Goal: Answer question/provide support: Answer question/provide support

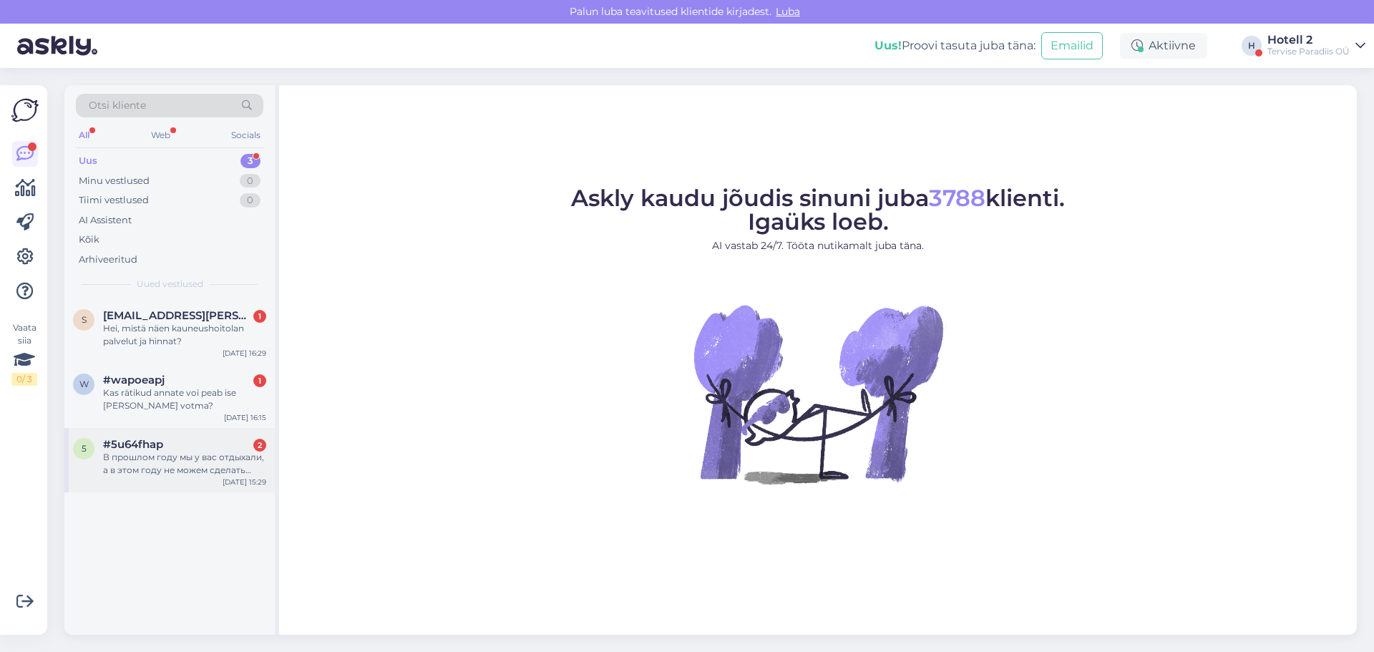
drag, startPoint x: 165, startPoint y: 447, endPoint x: 173, endPoint y: 447, distance: 8.6
click at [165, 447] on div "#5u64fhap 2" at bounding box center [184, 444] width 163 height 13
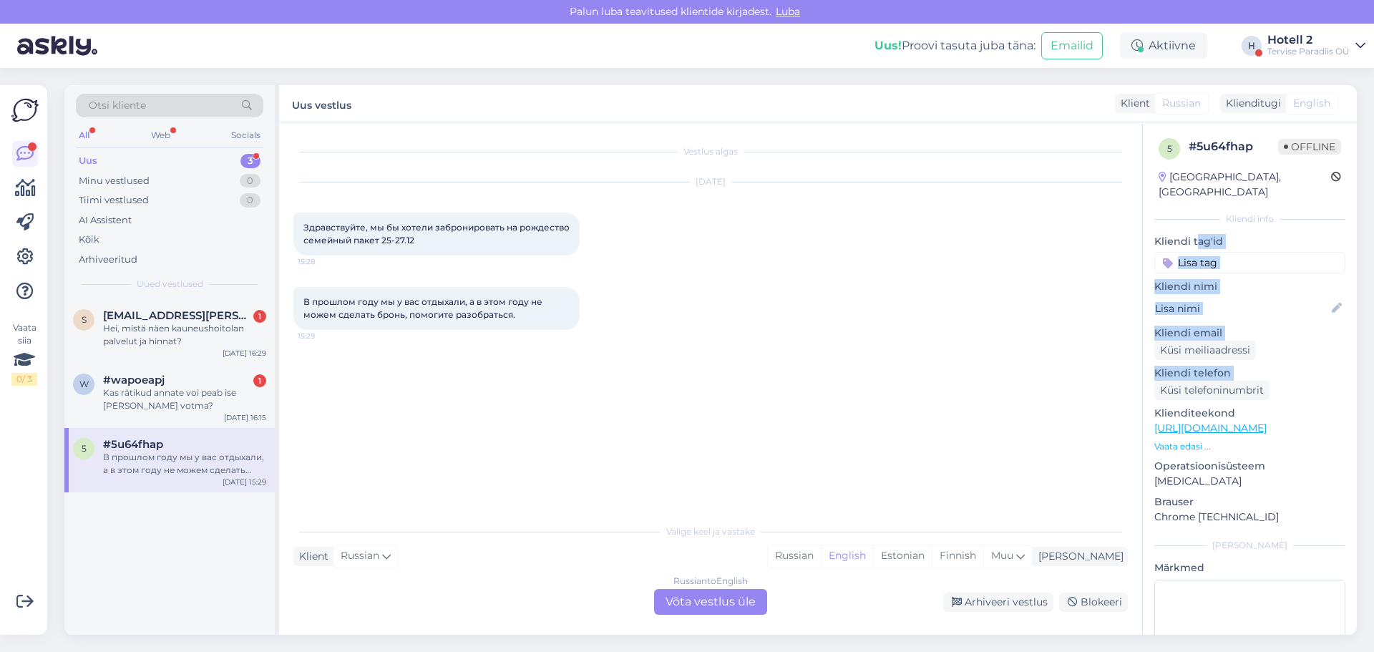
click at [1344, 545] on div "5 # 5u64fhap Offline [GEOGRAPHIC_DATA], [GEOGRAPHIC_DATA] Kliendi info Kliendi …" at bounding box center [1250, 426] width 214 height 608
click at [693, 600] on div "Russian to English Võta vestlus üle" at bounding box center [710, 602] width 113 height 26
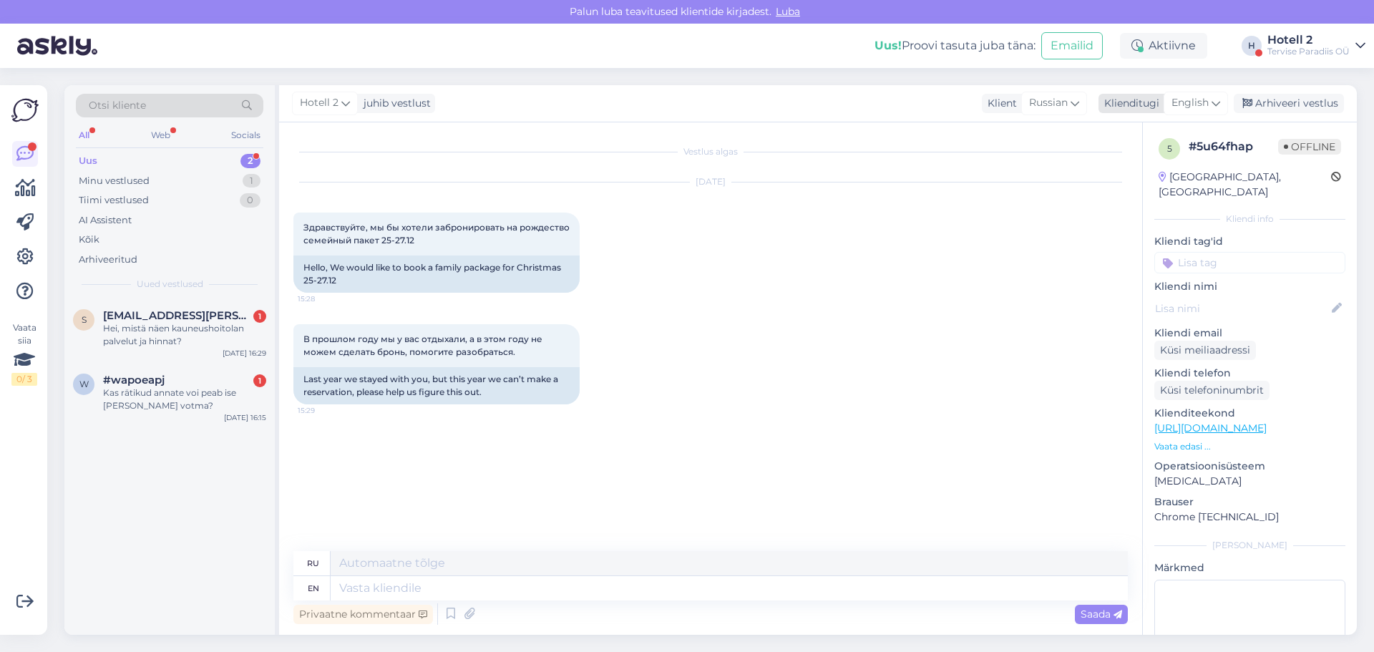
click at [1220, 104] on icon at bounding box center [1216, 103] width 9 height 16
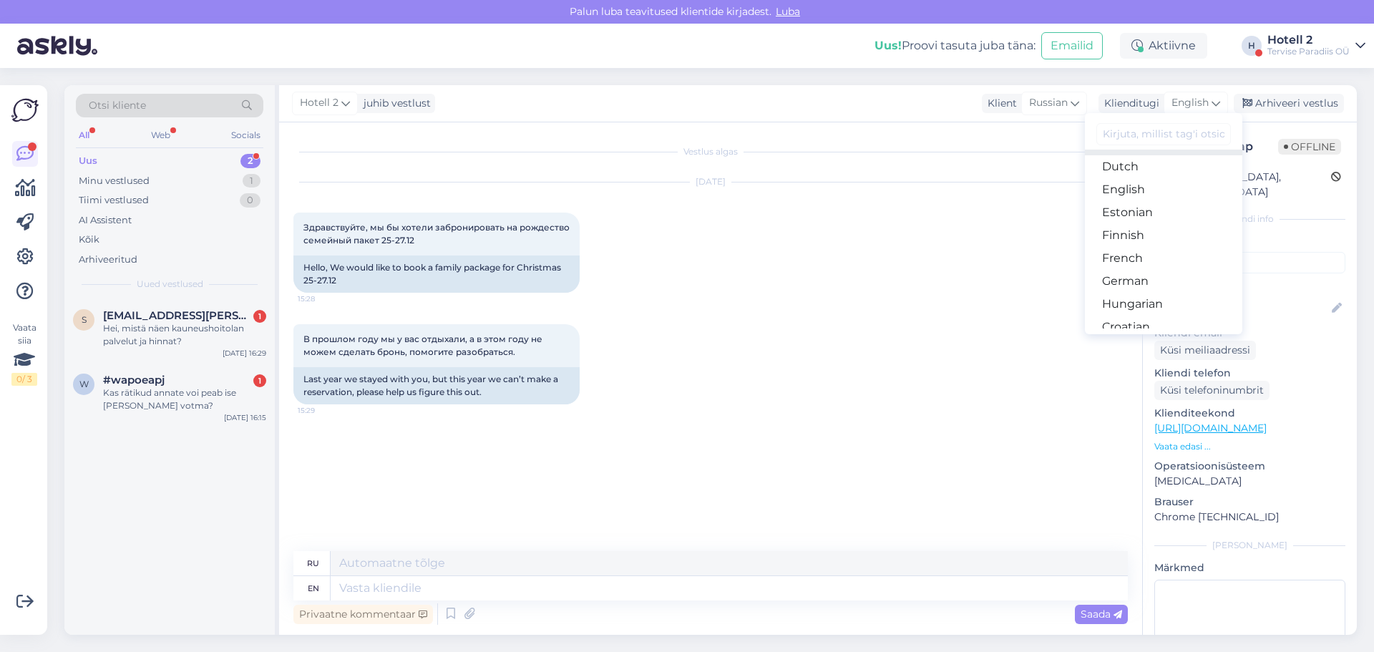
scroll to position [143, 0]
click at [1139, 210] on link "Estonian" at bounding box center [1163, 206] width 157 height 23
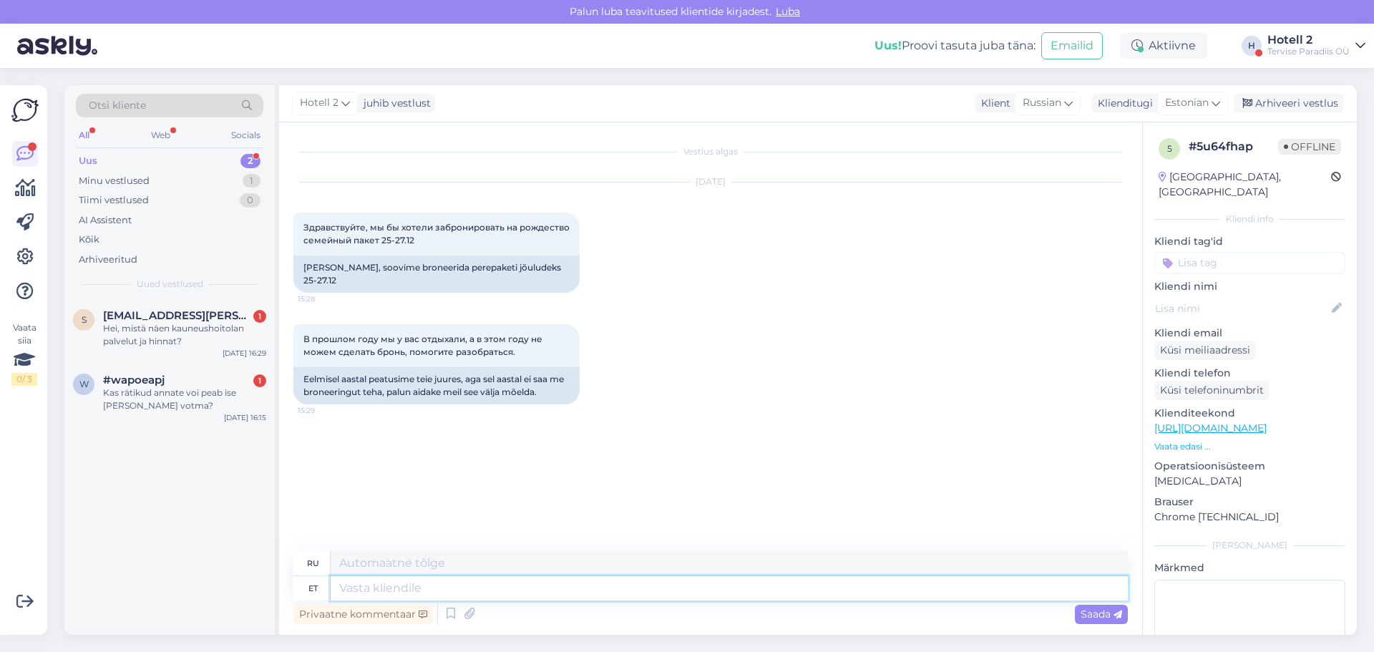
click at [388, 589] on textarea at bounding box center [729, 588] width 797 height 24
type textarea "Palun"
type textarea "Пожалуйста"
type textarea "Palun edastage o"
type textarea "Пожалуйста, перешлите"
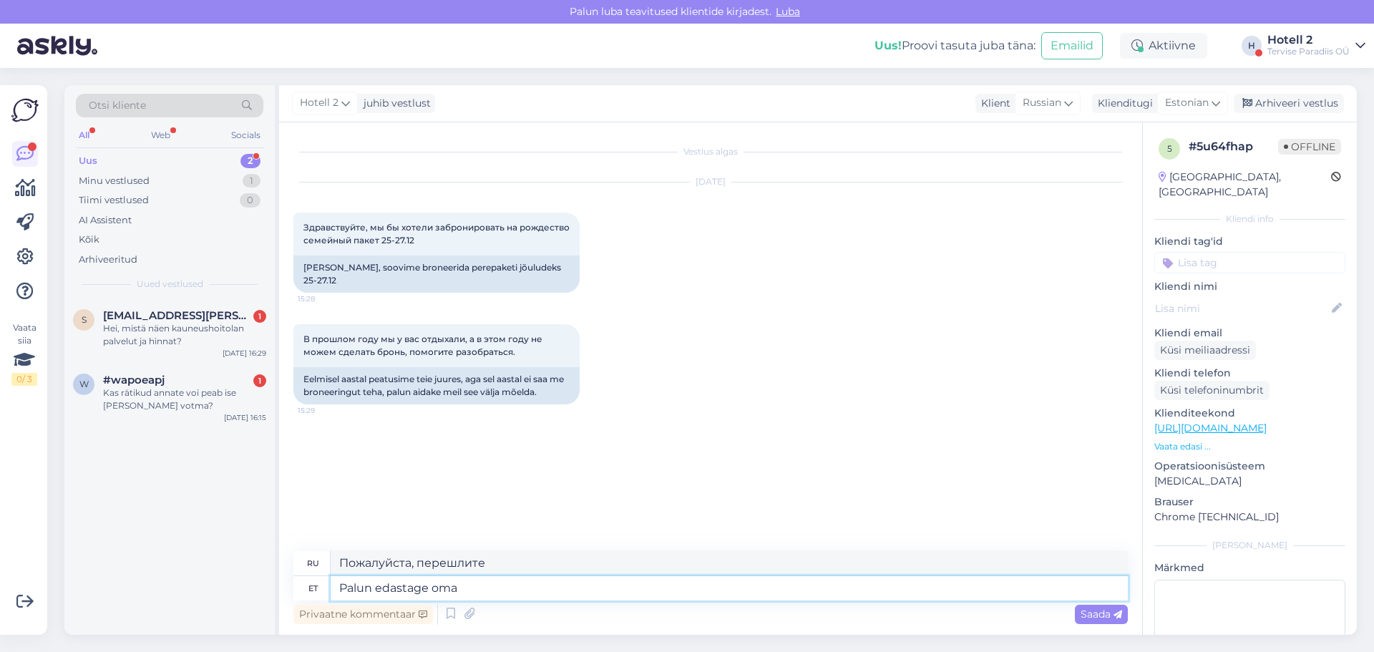
type textarea "Palun edastage oma"
type textarea "Пожалуйста, перешлите ваш"
type textarea "Palun edastage oma br"
type textarea "Пожалуйста, перешлите ваш br"
type textarea "Palun edastage oma broneerimissoov"
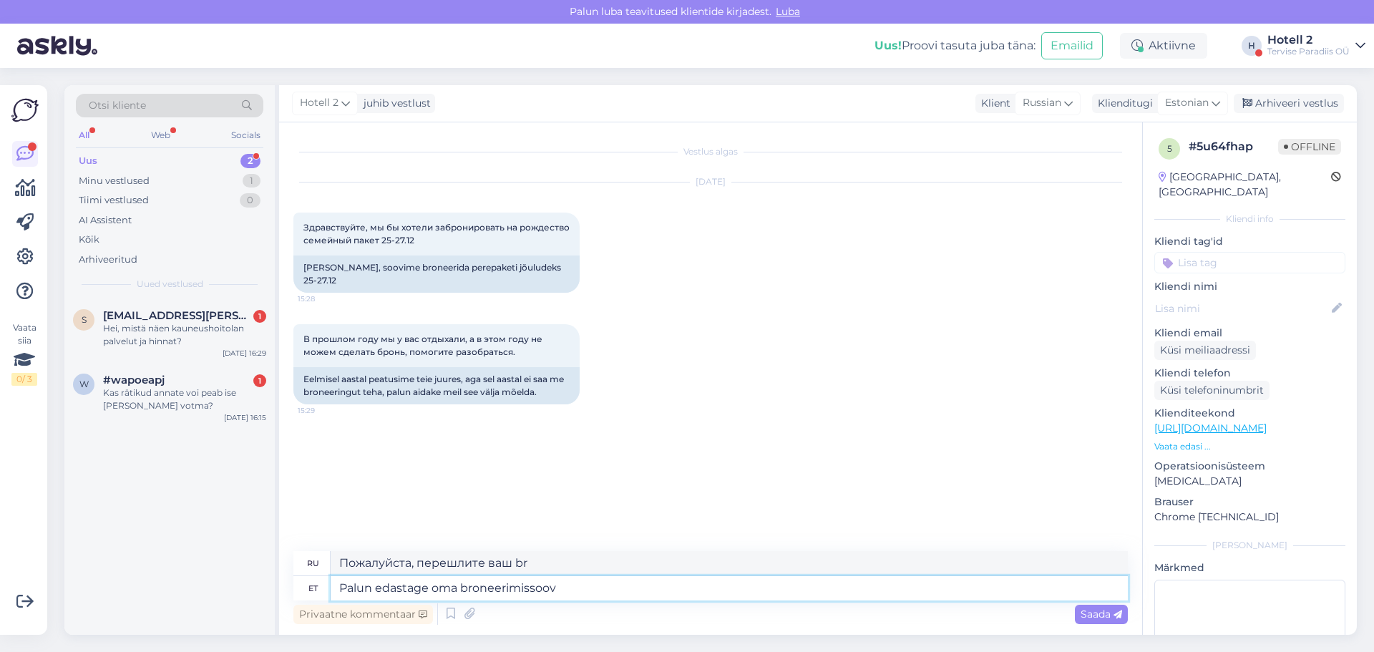
type textarea "Пожалуйста, отправьте запрос на бронирование."
type textarea "Palun edastage oma broneerimissoov aadressile s"
type textarea "Пожалуйста, отправьте запрос на бронирование по адресу"
type textarea "Palun edastage oma broneerimissoov aadressile sales@"
type textarea "Пожалуйста, отправьте запрос на бронирование в отдел продаж."
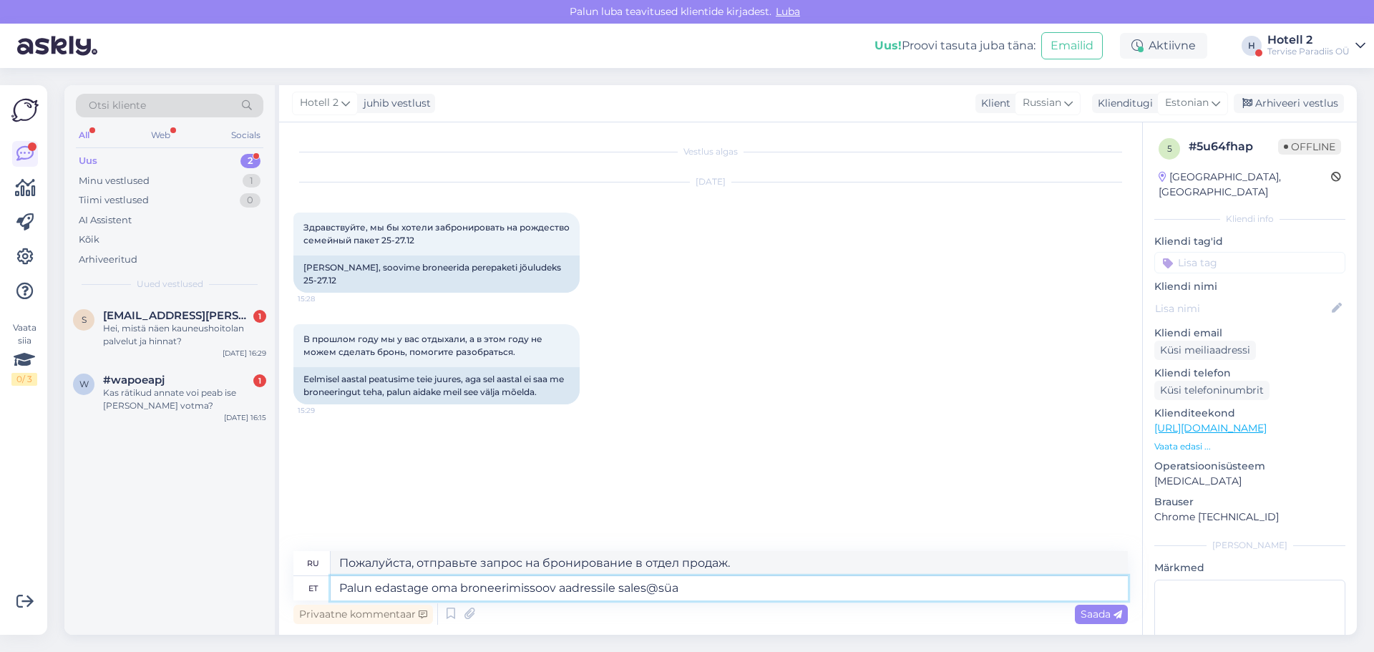
type textarea "Palun edastage oma broneerimissoov aadressile sales@sü"
type textarea "Пожалуйста, отправьте запрос на бронирование на sales@sü"
type textarea "Palun edastage oma broneerimissoov aadressile [EMAIL_ADDRESS][DOMAIN_NAME]"
type textarea "Пожалуйста, отправьте запрос на бронирование на [EMAIL_ADDRESS][DOMAIN_NAME]"
type textarea "Palun edastage oma broneerimissoov aadressile [EMAIL_ADDRESS][DOMAIN_NAME] või"
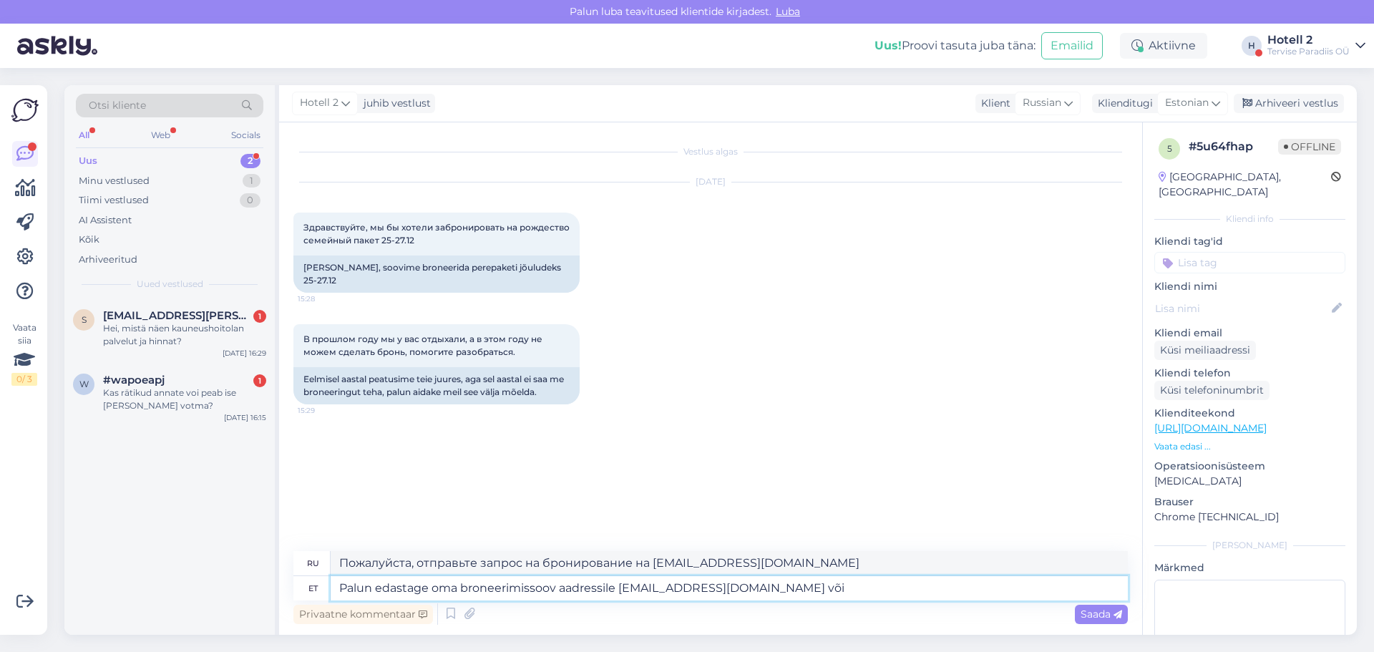
type textarea "Пожалуйста, отправьте запрос на бронирование на [EMAIL_ADDRESS][DOMAIN_NAME] или"
type textarea "Palun edastage oma broneerimissoov aadressile [EMAIL_ADDRESS][DOMAIN_NAME] või …"
type textarea "Пожалуйста, отправьте запрос на бронирование на [EMAIL_ADDRESS][DOMAIN_NAME] ил…"
type textarea "Palun edastage oma broneerimissoov aadressile [EMAIL_ADDRESS][DOMAIN_NAME] või …"
type textarea "Пожалуйста, отправьте запрос на бронирование на [EMAIL_ADDRESS][DOMAIN_NAME] ил…"
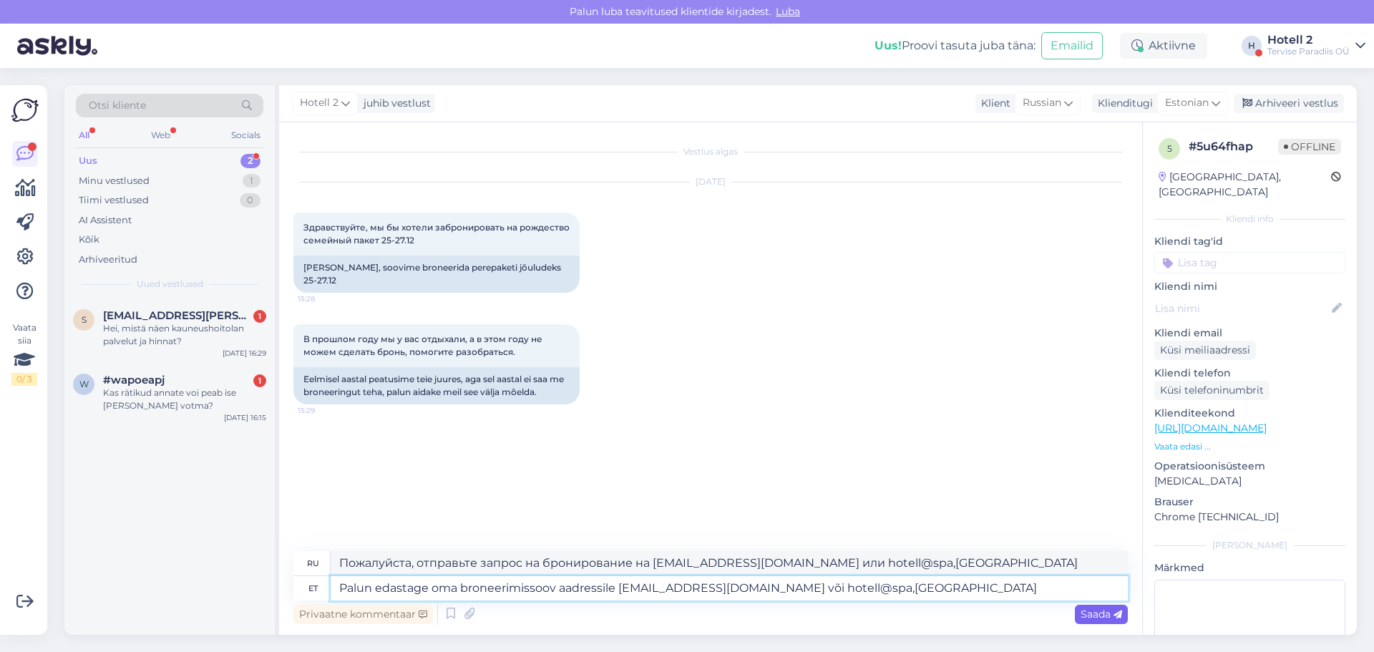
type textarea "Palun edastage oma broneerimissoov aadressile [EMAIL_ADDRESS][DOMAIN_NAME] või …"
click at [1091, 613] on span "Saada" at bounding box center [1102, 614] width 42 height 13
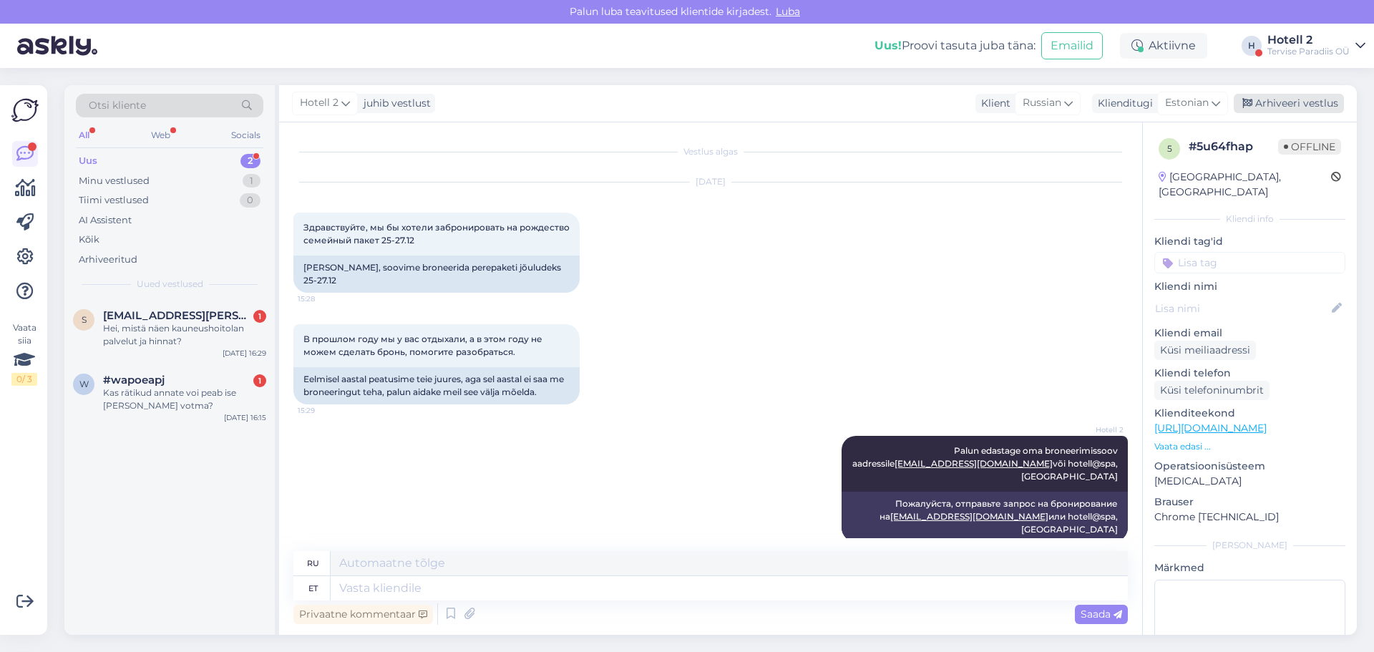
click at [1302, 102] on div "Arhiveeri vestlus" at bounding box center [1289, 103] width 110 height 19
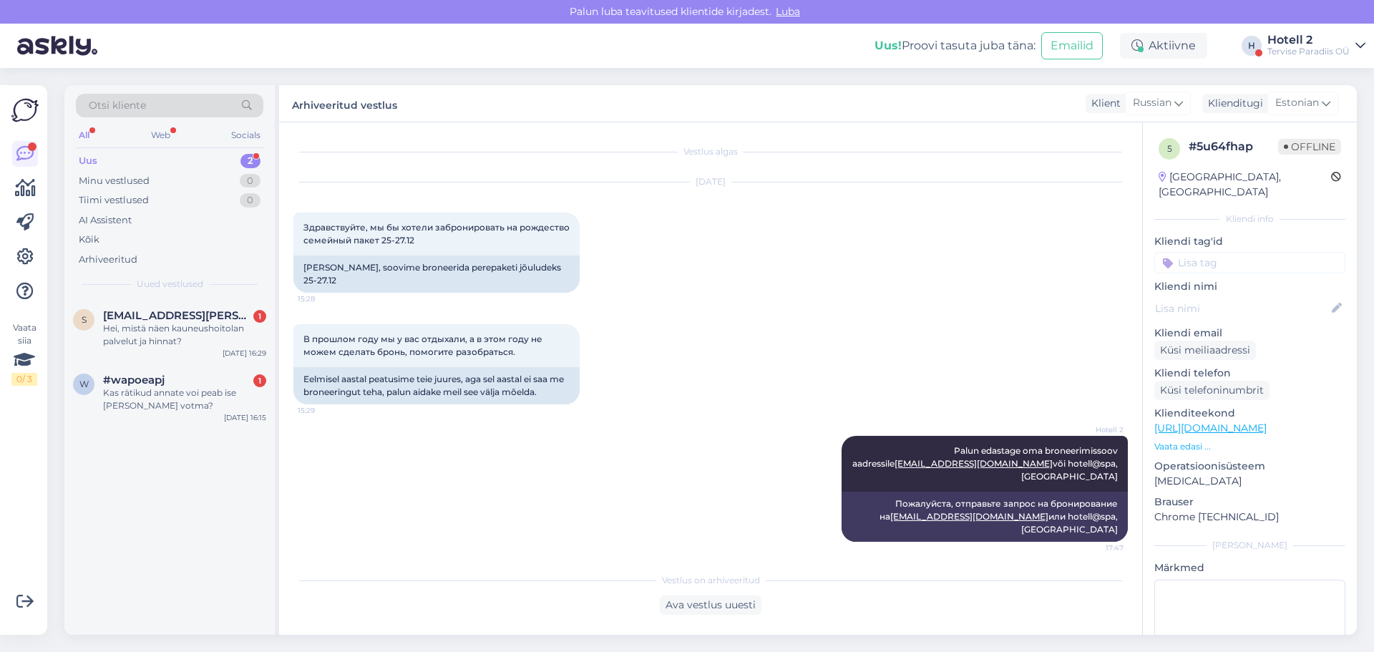
click at [841, 308] on div "В прошлом году мы у вас отдыхали, а в этом году не можем сделать бронь, помогит…" at bounding box center [710, 364] width 834 height 112
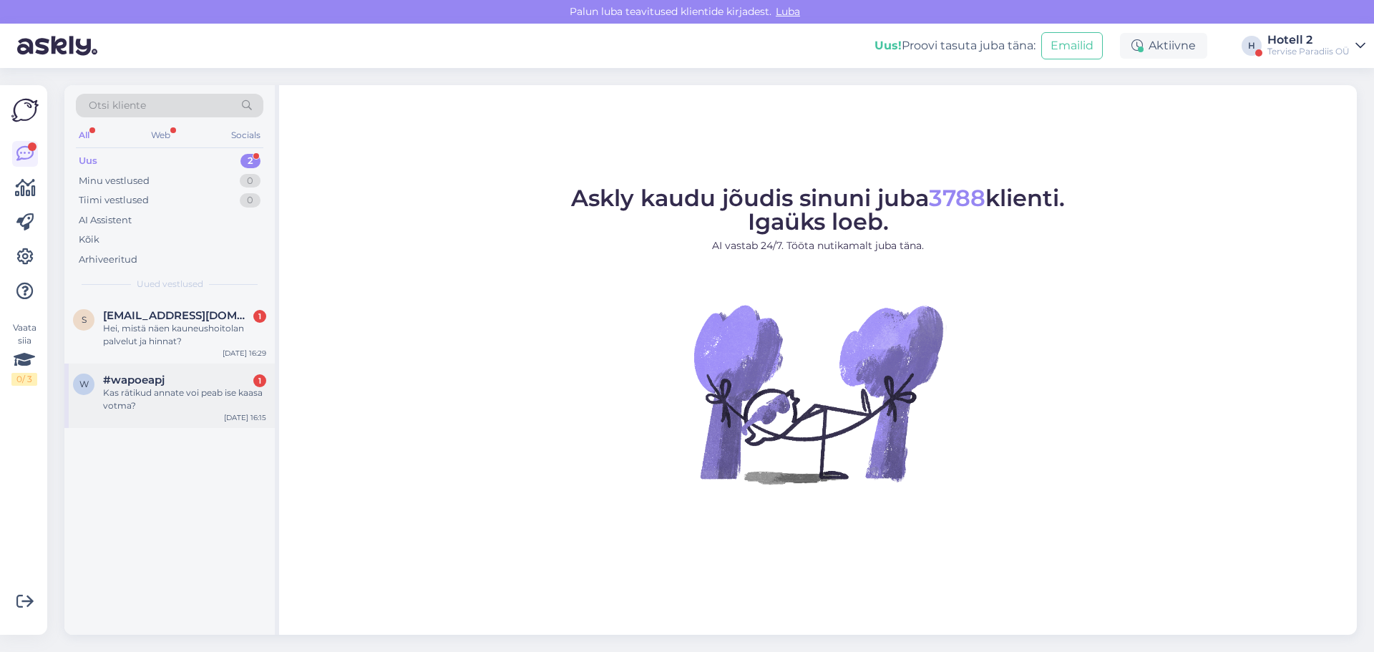
click at [179, 389] on div "Kas rätikud annate voi peab ise kaasa votma?" at bounding box center [184, 399] width 163 height 26
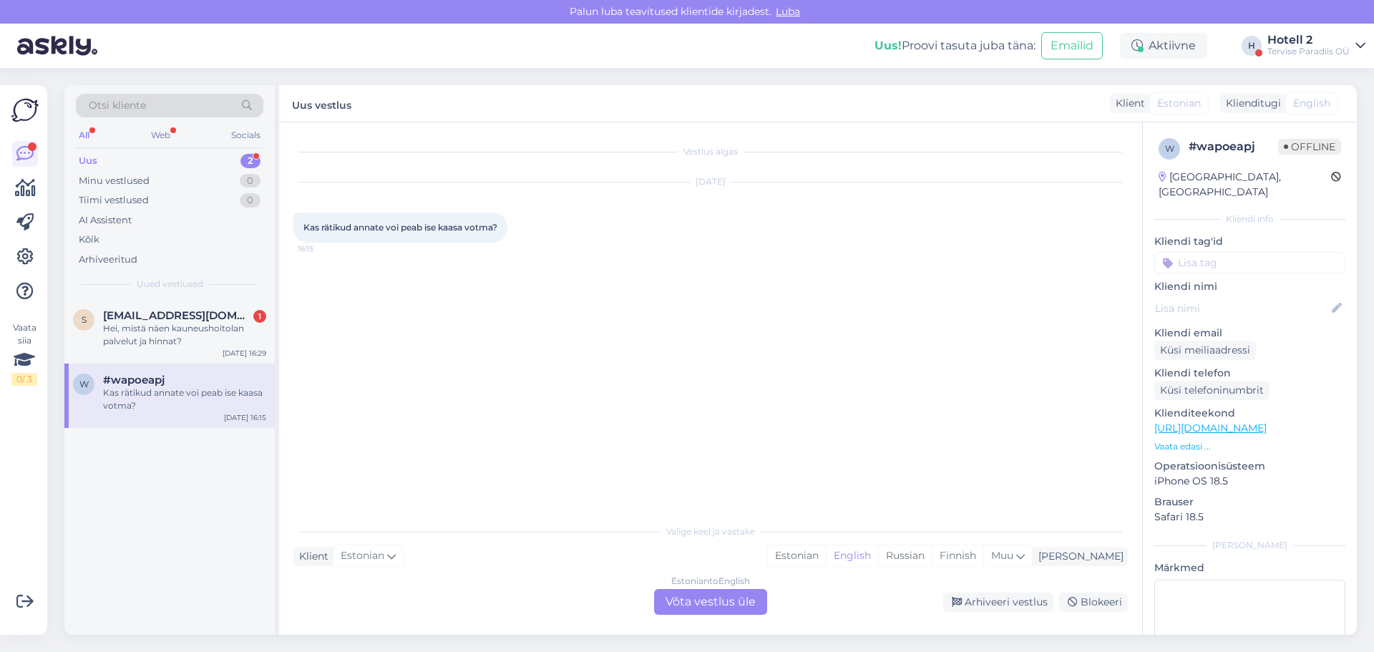
click at [698, 600] on div "Estonian to English Võta vestlus üle" at bounding box center [710, 602] width 113 height 26
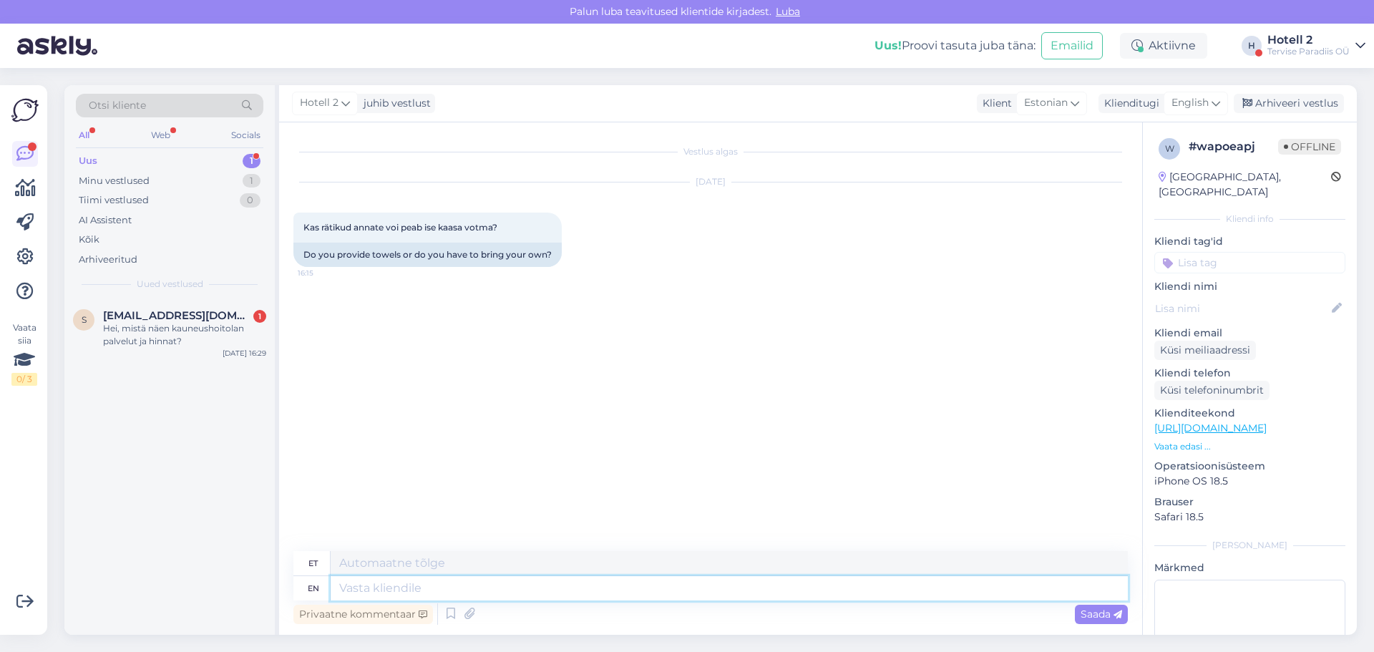
click at [409, 595] on textarea at bounding box center [729, 588] width 797 height 24
type textarea "Veekeskuses"
type textarea "Veekeskused"
type textarea "Veekeskusest"
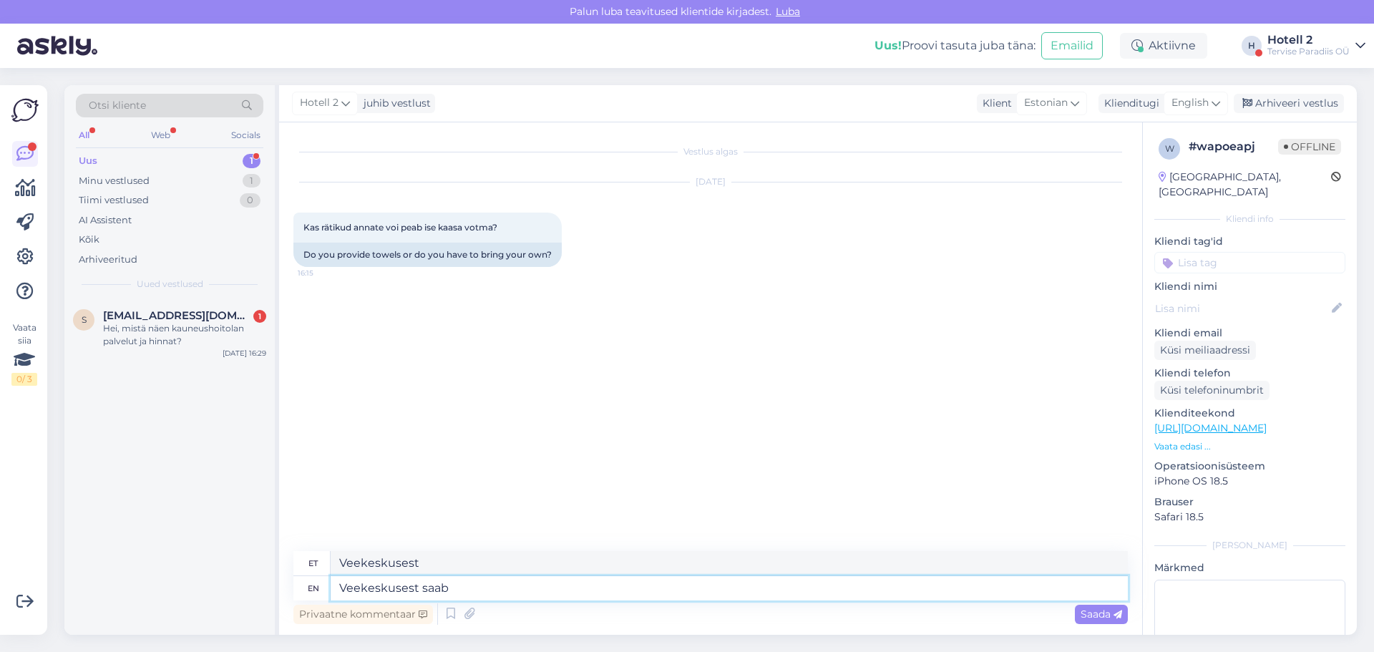
type textarea "Veekeskusest saab"
type textarea "Veekeskusest saab rätikuid l"
type textarea "Veekeskusest saab rätikuid"
type textarea "Veekeskusest saab rätikuid laenutada"
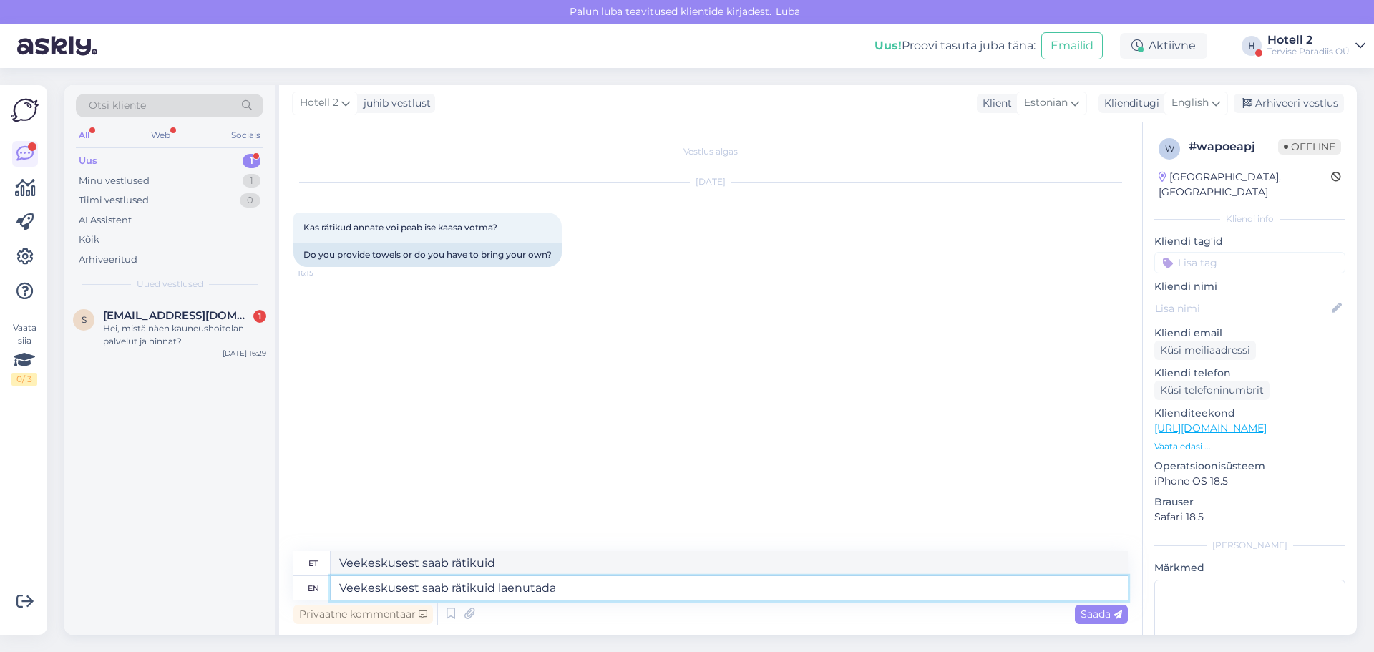
type textarea "Veekeskusest saab rätikuid laenutada"
type textarea "Veekeskusest saab rätikuid laenutada lisatasu e"
type textarea "Veekeskusest saab rätikuid laenutada lisatasu"
type textarea "Veekeskusest saab rätikuid laenutada lisatasu eest"
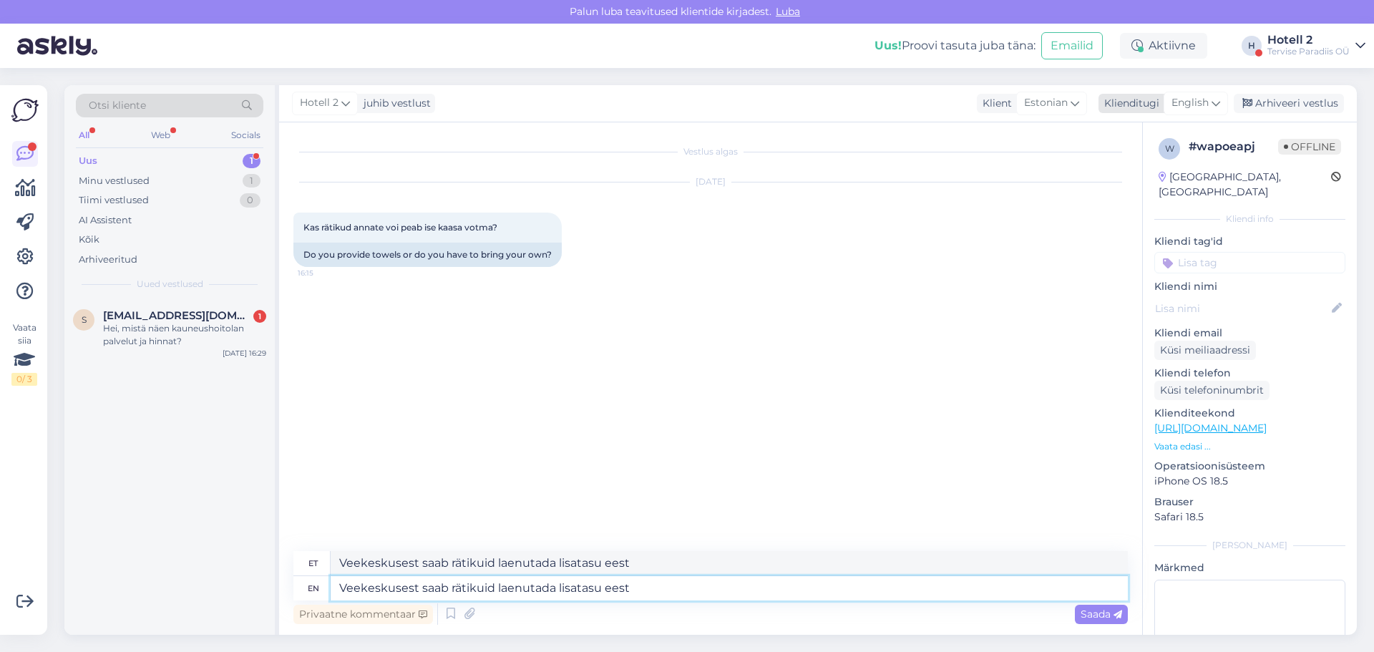
type textarea "Veekeskusest saab rätikuid laenutada lisatasu eest"
click at [1217, 100] on icon at bounding box center [1216, 103] width 9 height 16
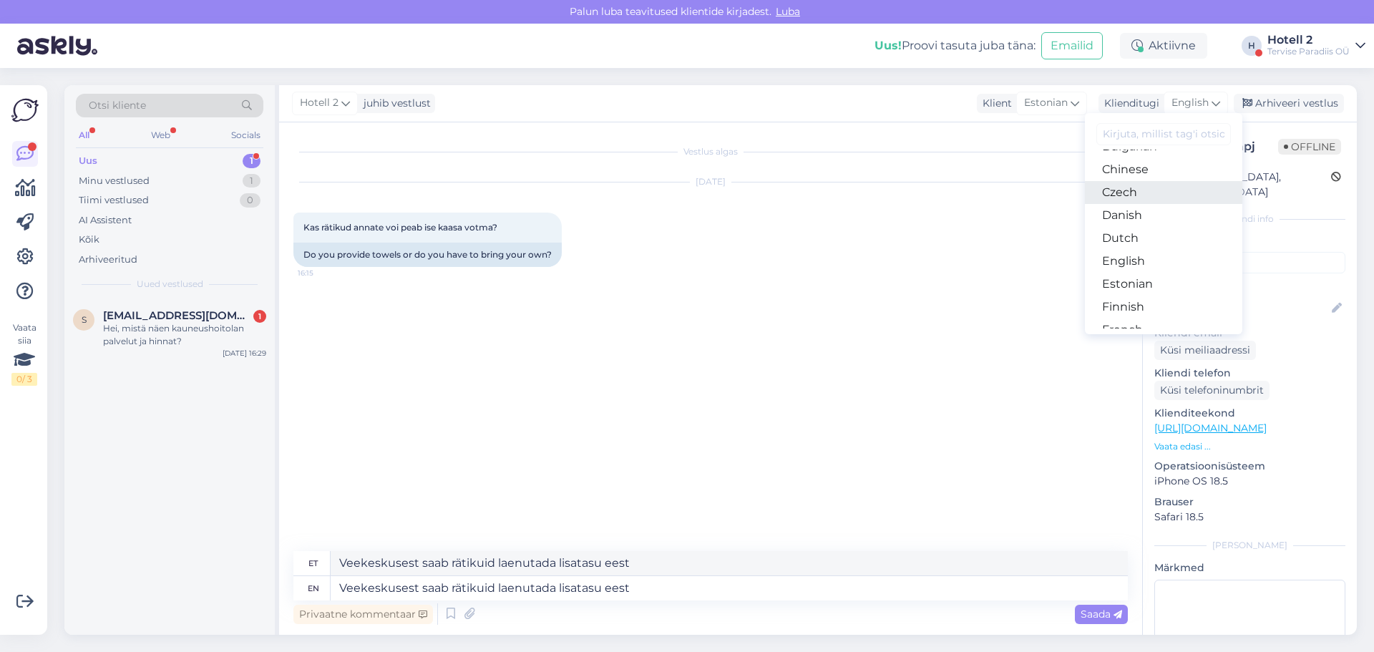
scroll to position [143, 0]
click at [1126, 197] on link "Estonian" at bounding box center [1163, 206] width 157 height 23
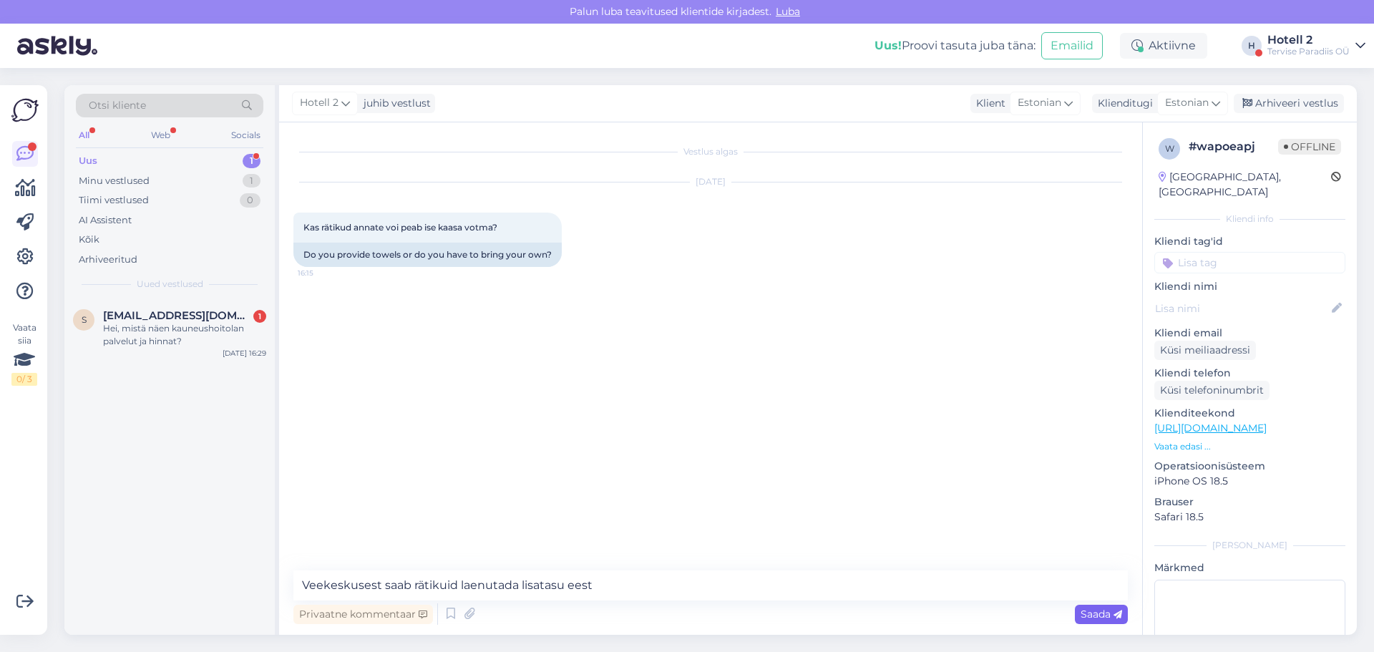
click at [1087, 617] on span "Saada" at bounding box center [1102, 614] width 42 height 13
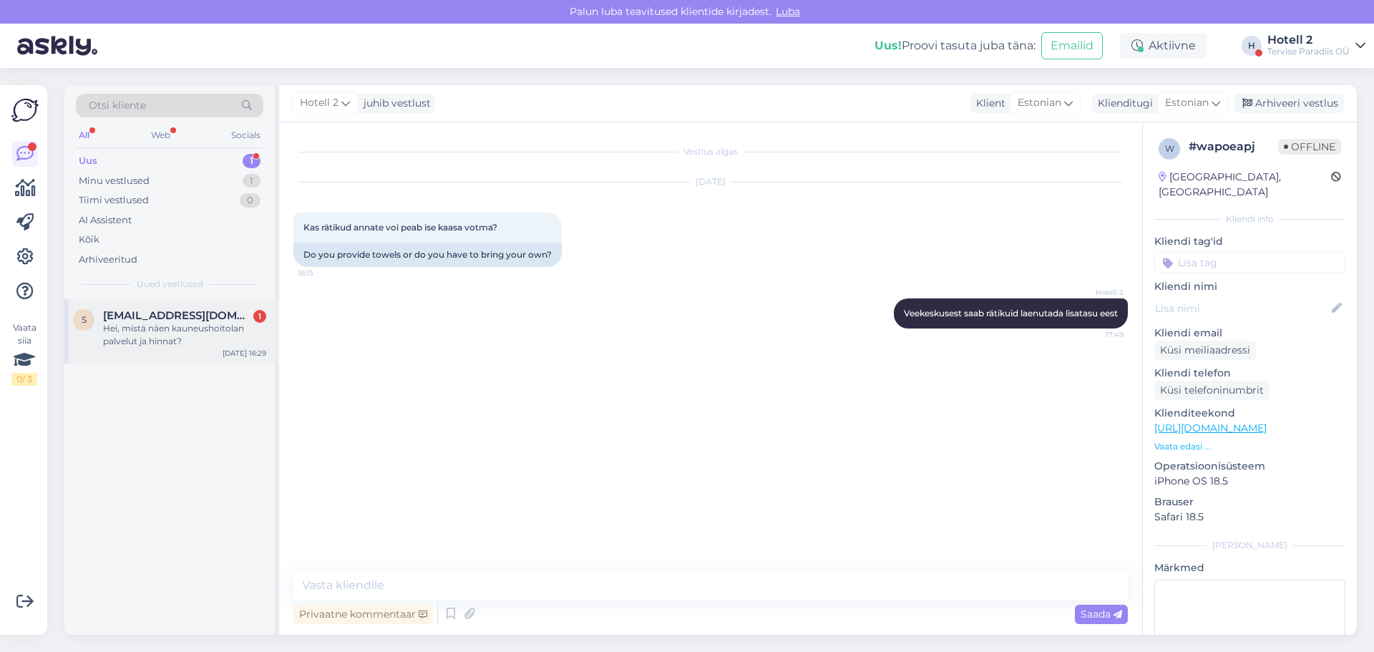
click at [137, 323] on div "Hei, mistä näen kauneushoitolan palvelut ja hinnat?" at bounding box center [184, 335] width 163 height 26
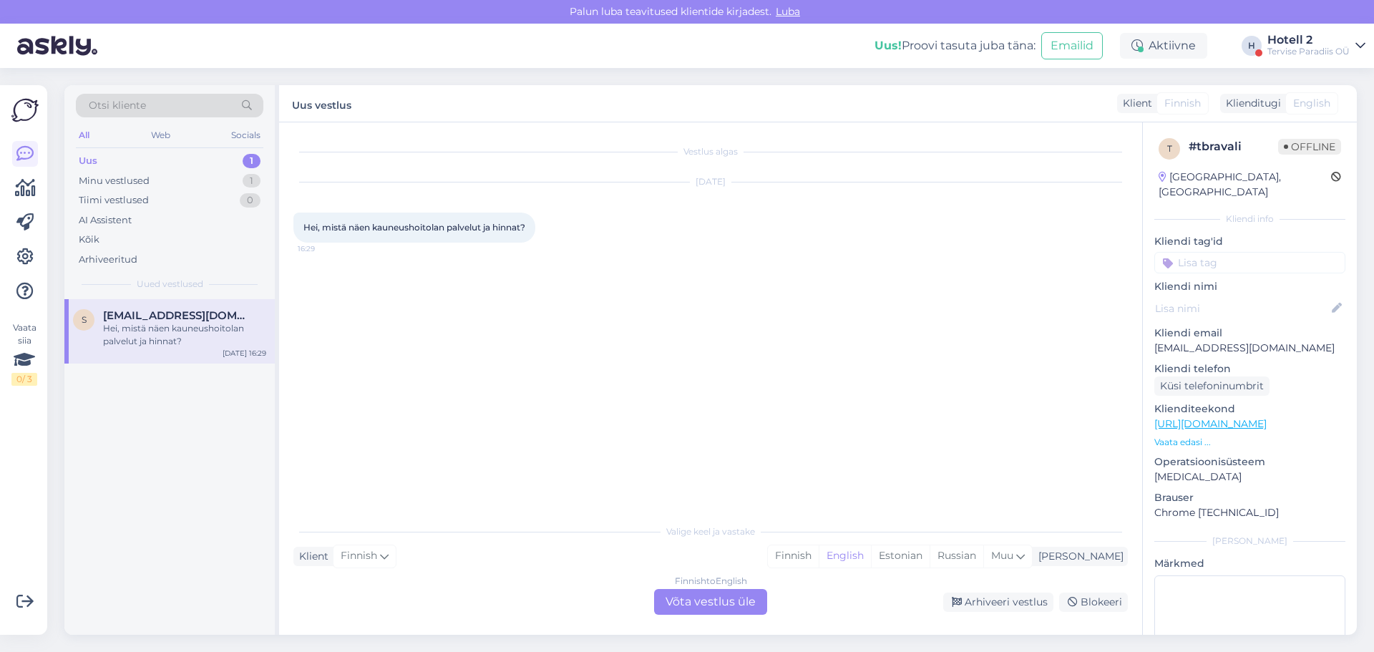
click at [706, 600] on div "Finnish to English Võta vestlus üle" at bounding box center [710, 602] width 113 height 26
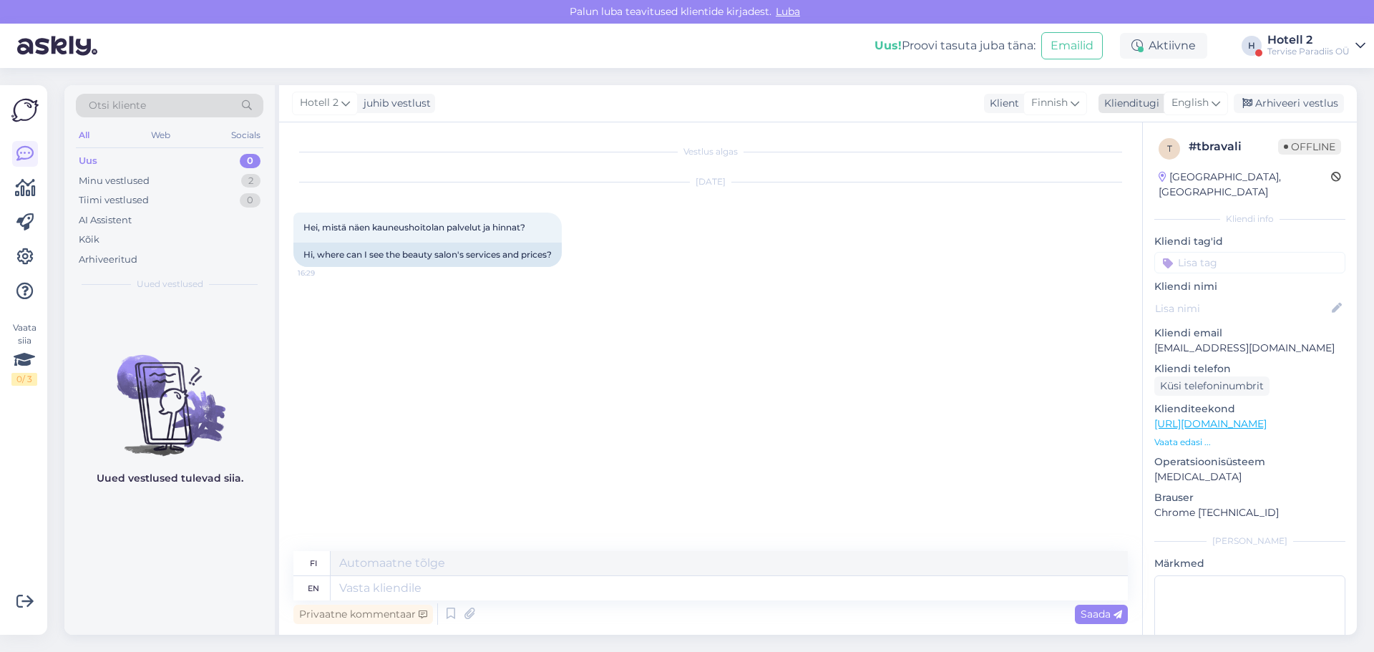
click at [1209, 105] on span "English" at bounding box center [1189, 103] width 37 height 16
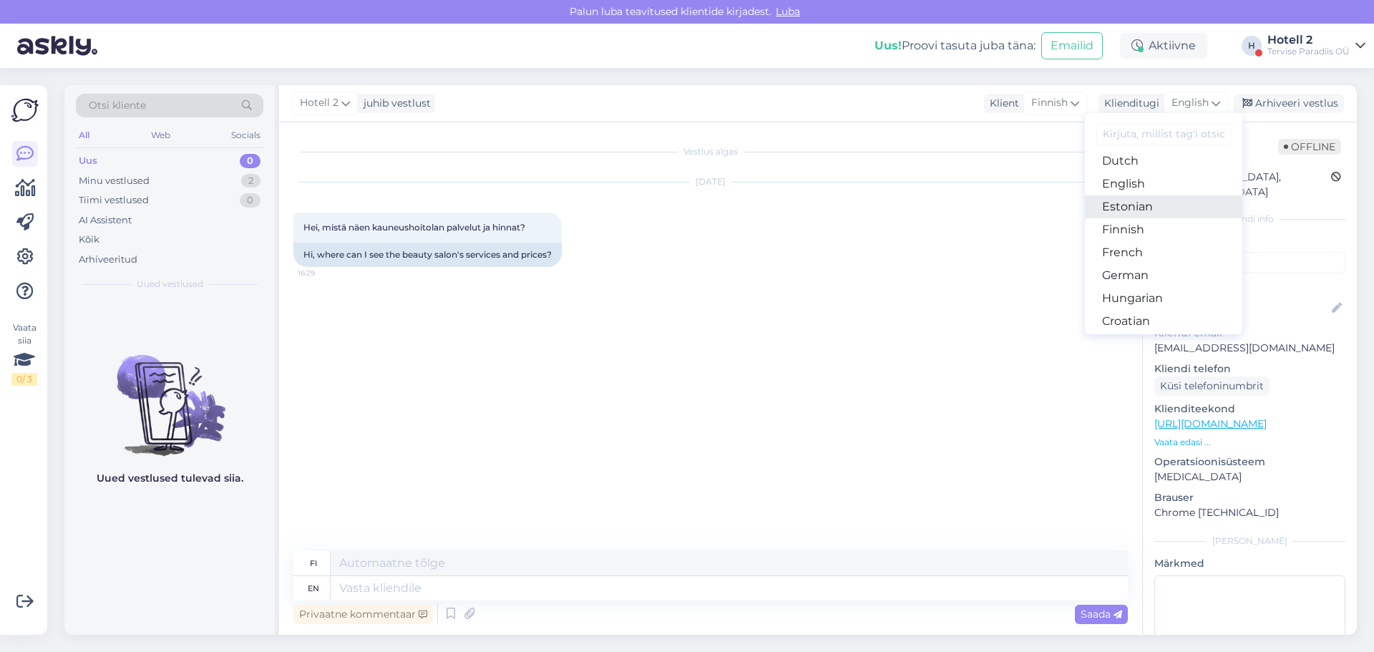
click at [1154, 205] on link "Estonian" at bounding box center [1163, 206] width 157 height 23
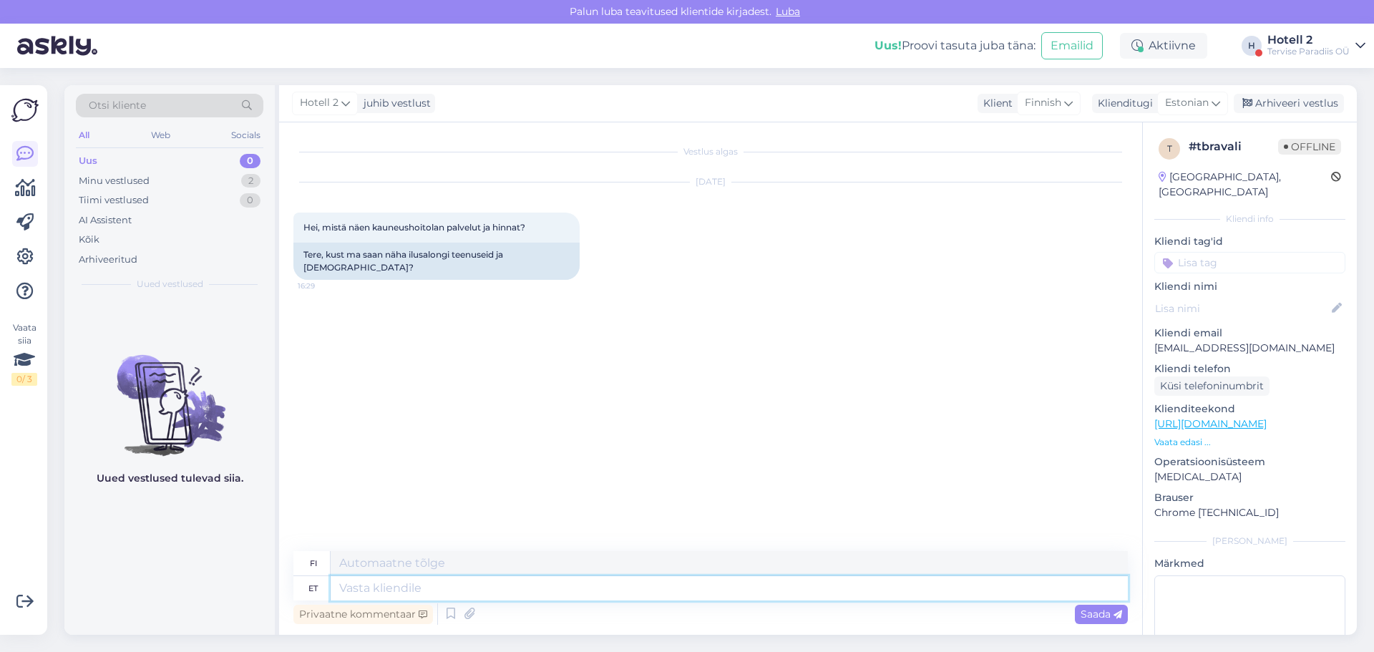
click at [376, 593] on textarea at bounding box center [729, 588] width 797 height 24
type textarea "Hind"
type textarea "Hinta"
type textarea "Hindu s"
type textarea "Hindut"
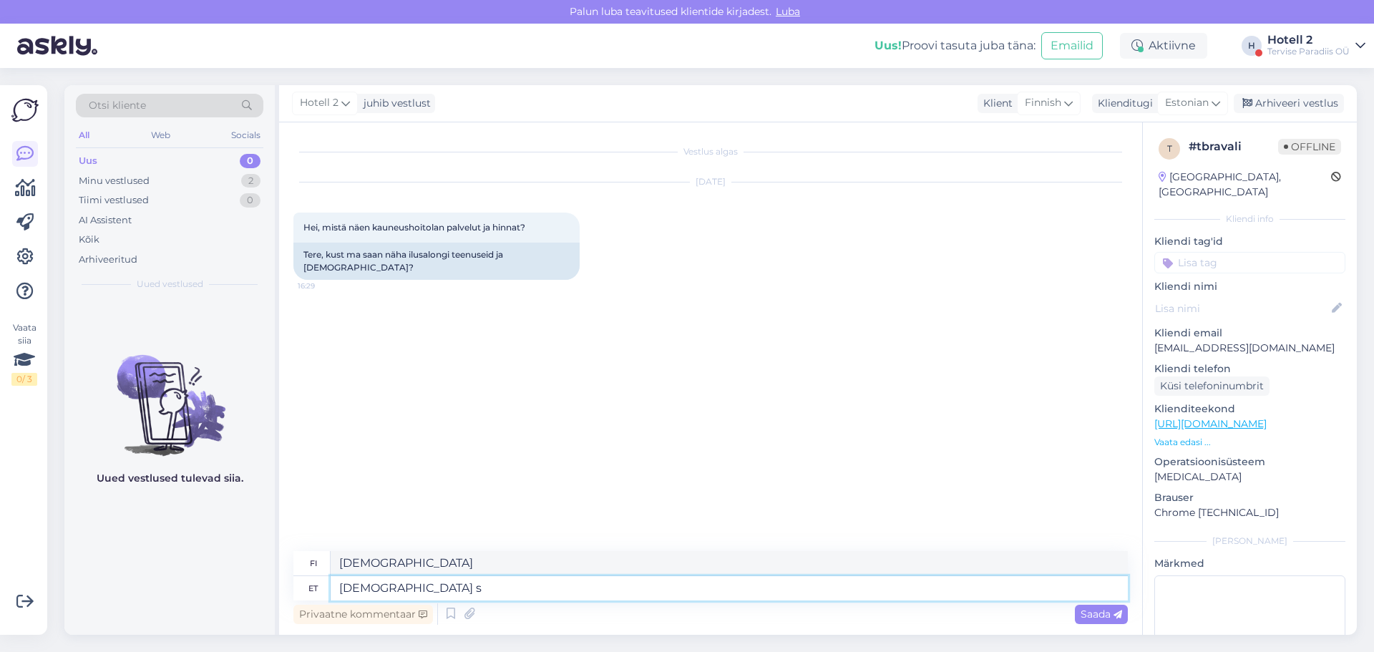
type textarea "Hindu"
type textarea "Hinta"
type textarea "Hindu ja t"
type textarea "Hinta ja"
type textarea "Hindu ja teenuseid"
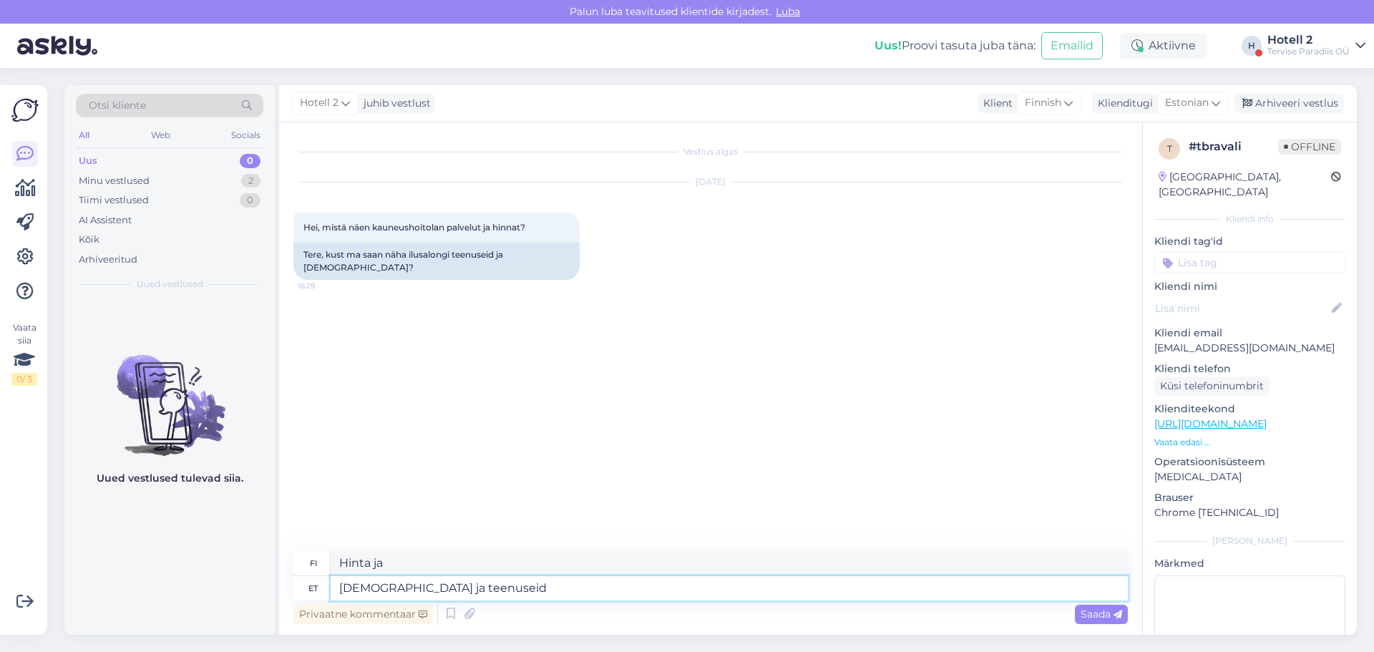
type textarea "Hinnat ja palvelut"
type textarea "Hindu ja teenuseid saate"
type textarea "Voit saada hintoja ja palveluita"
type textarea "Hindu ja teenuseid saate naäha"
type textarea "Hinnat ja palvelut näet täältä."
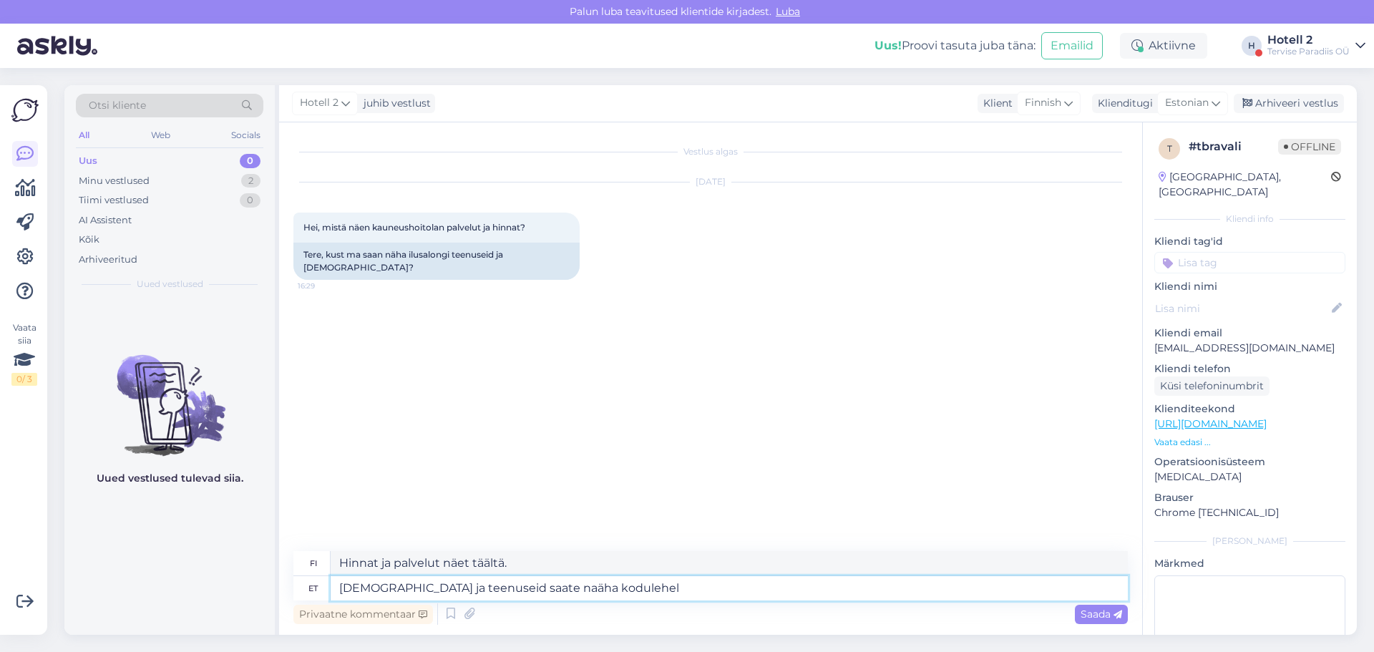
type textarea "Hindu ja teenuseid saate naäha kodulehel"
type textarea "Hinnat ja palvelut näet verkkosivuilta."
paste textarea "https://terviseparadiis.ee/loogastus-ravi/"
type textarea "Hindu ja teenuseid saate naäha kodulehel https://terviseparadiis.ee/loogastus-r…"
type textarea "Hinnat ja palvelut löytyvät verkkosivuilta https://terviseparadiis.ee/loogastus…"
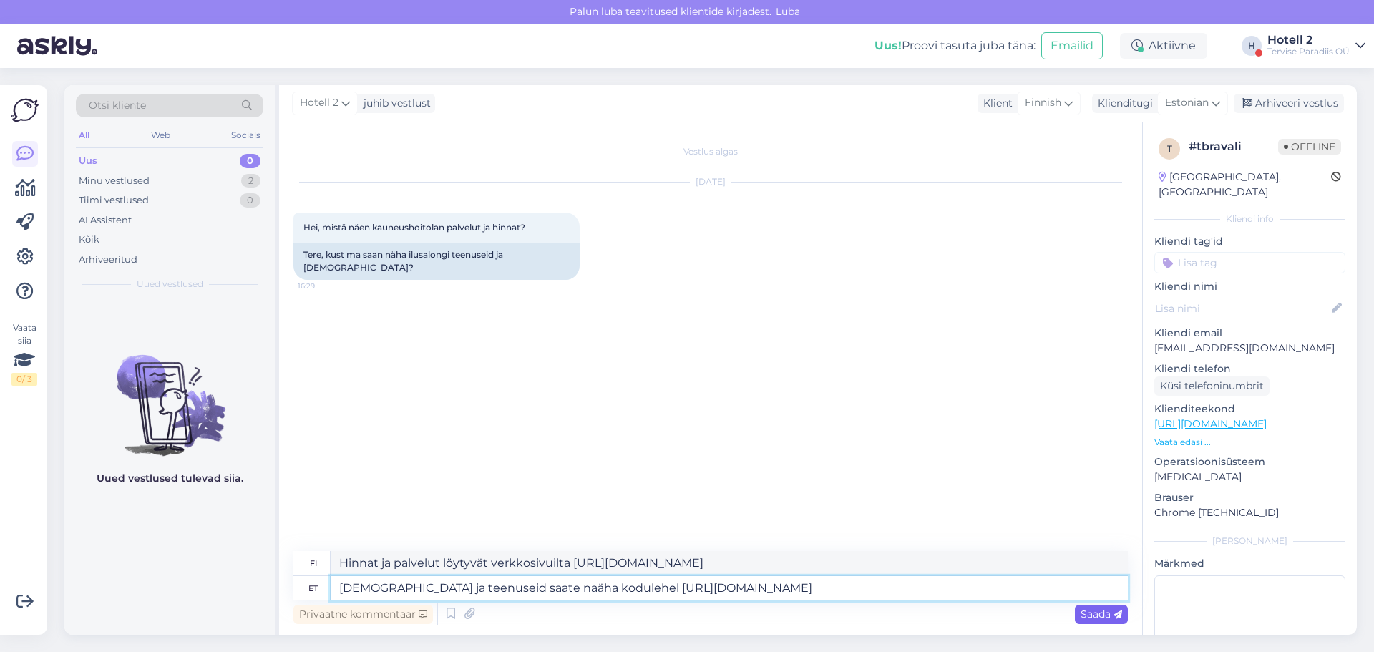
type textarea "Hindu ja teenuseid saate naäha kodulehel https://terviseparadiis.ee/loogastus-r…"
click at [1098, 619] on span "Saada" at bounding box center [1102, 614] width 42 height 13
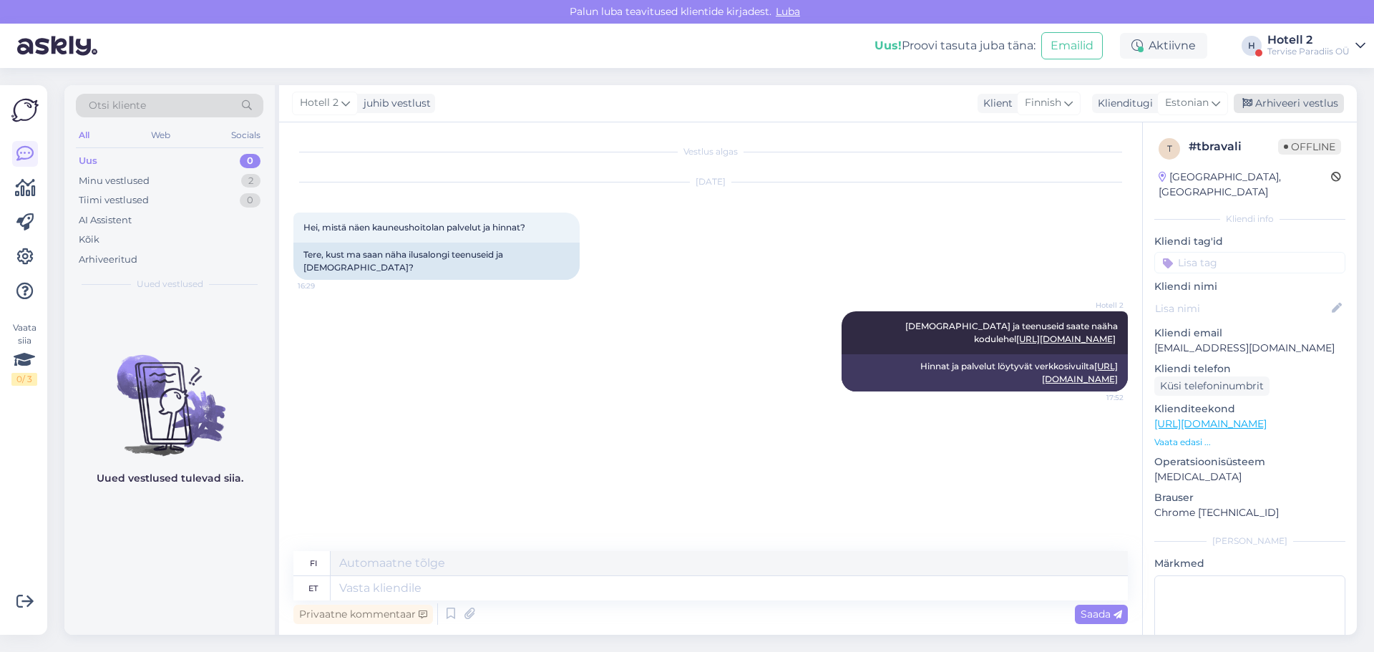
click at [1298, 107] on div "Arhiveeri vestlus" at bounding box center [1289, 103] width 110 height 19
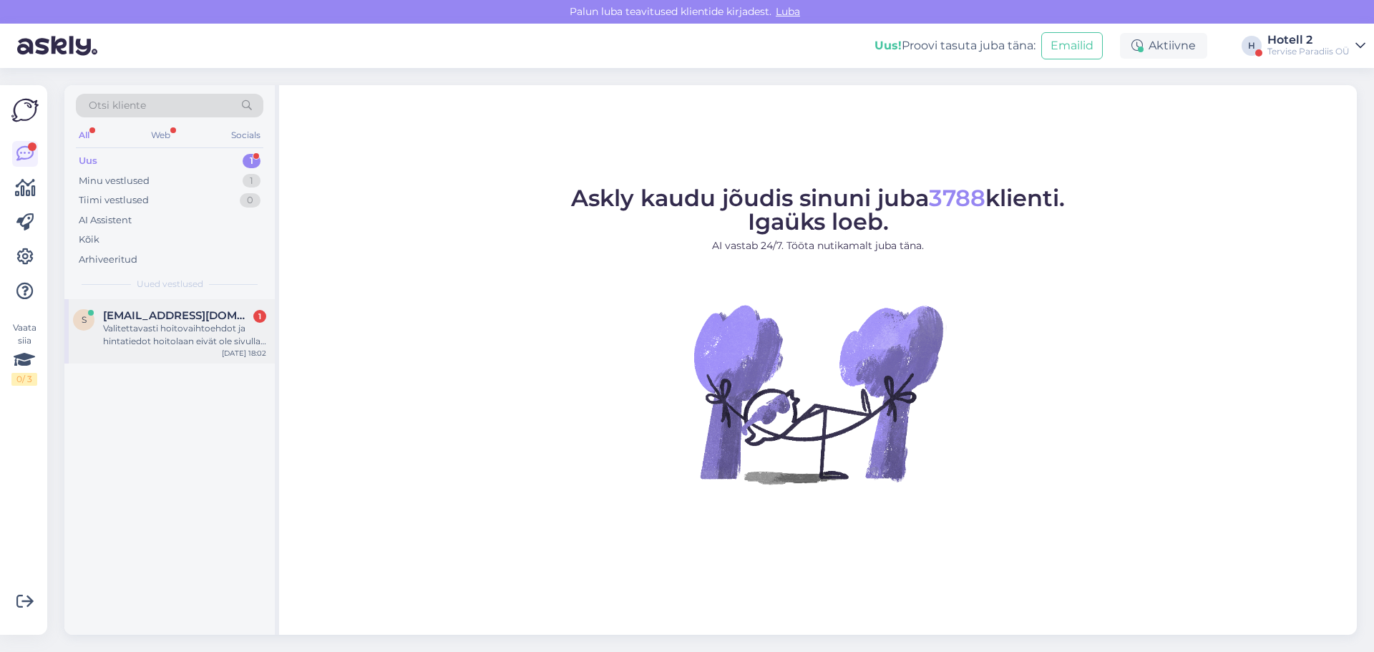
click at [232, 346] on div "Valitettavasti hoitovaihtoehdot ja hintatiedot hoitolaan eivät ole sivulla. Mei…" at bounding box center [184, 335] width 163 height 26
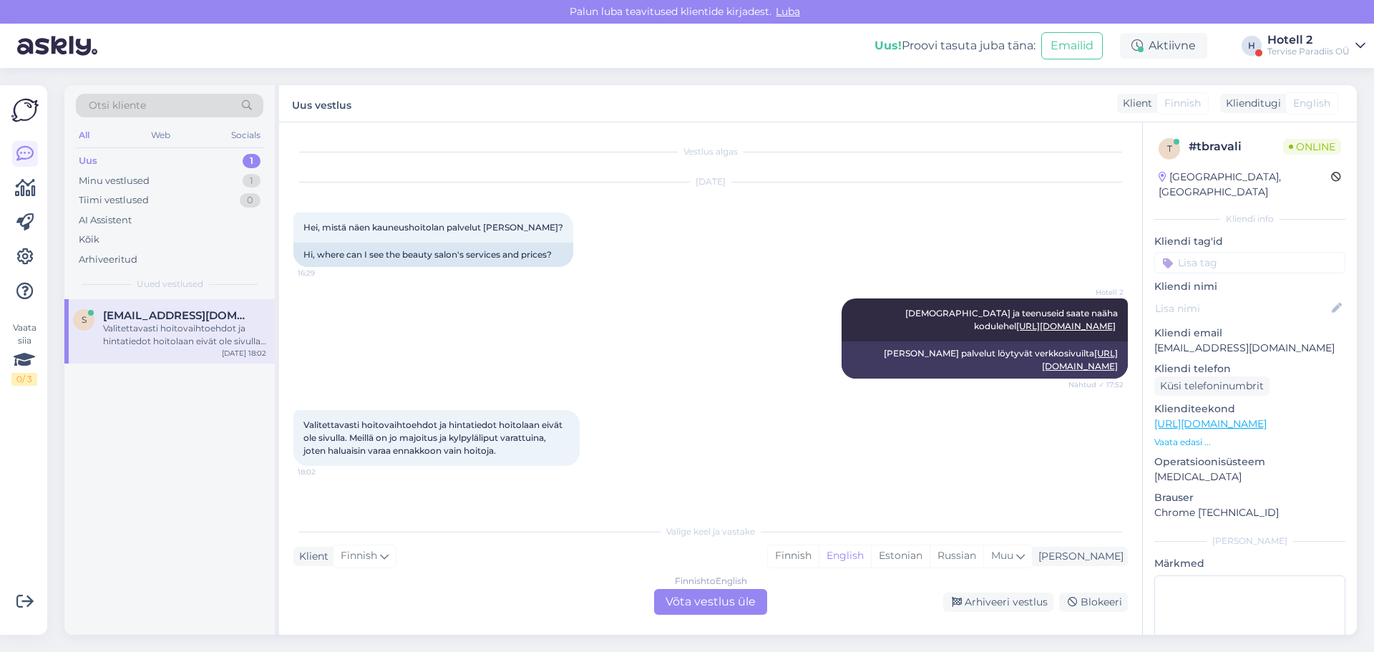
click at [688, 602] on div "Finnish to English Võta vestlus üle" at bounding box center [710, 602] width 113 height 26
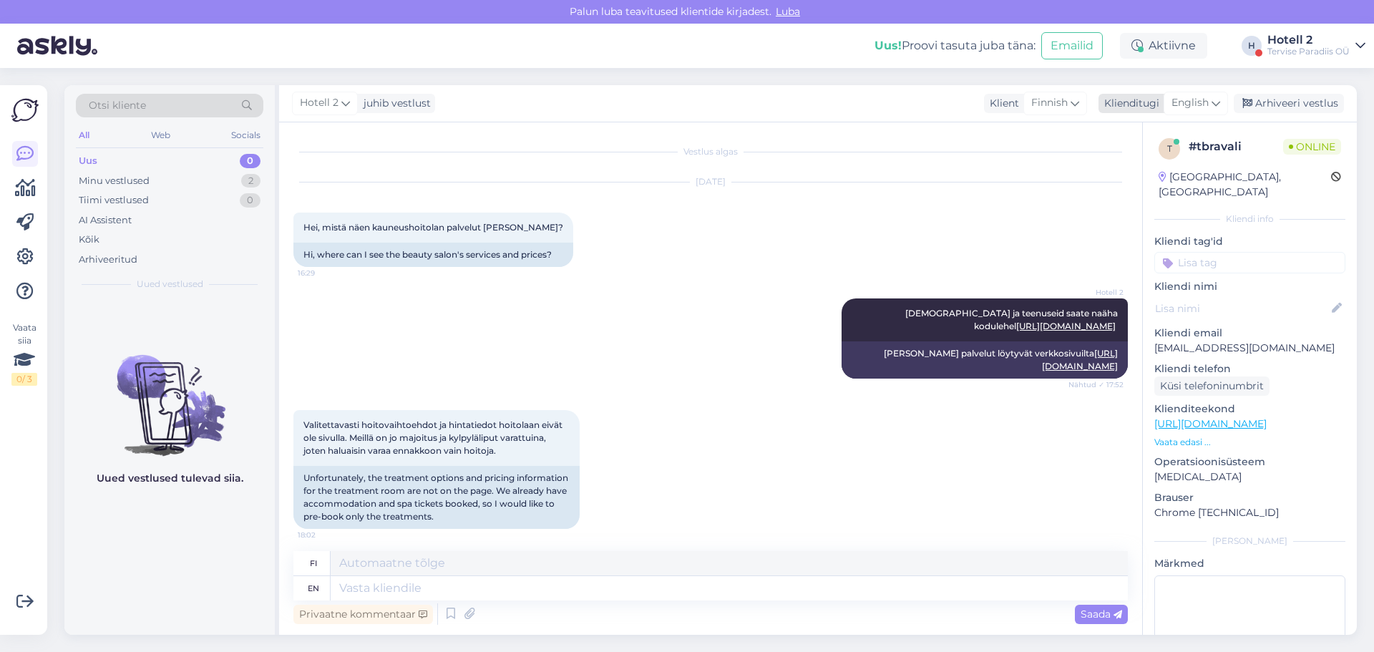
click at [1214, 102] on icon at bounding box center [1216, 103] width 9 height 16
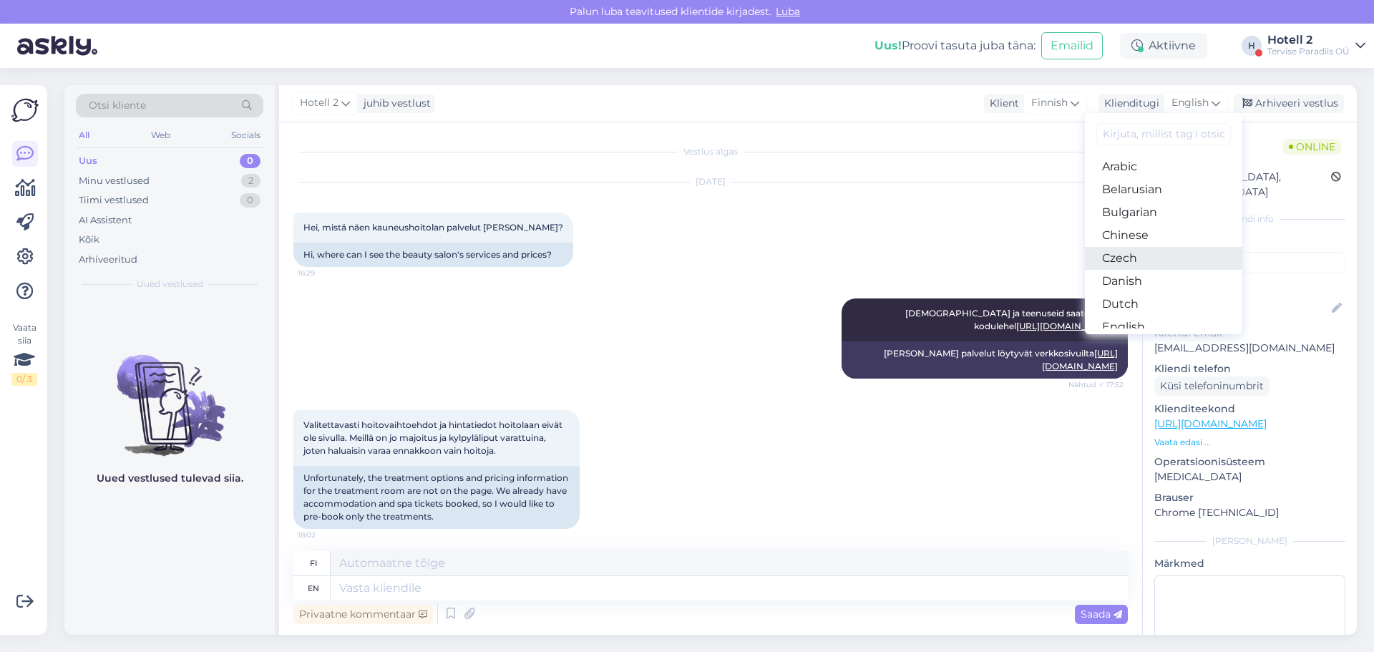
scroll to position [72, 0]
click at [1143, 277] on link "Estonian" at bounding box center [1163, 278] width 157 height 23
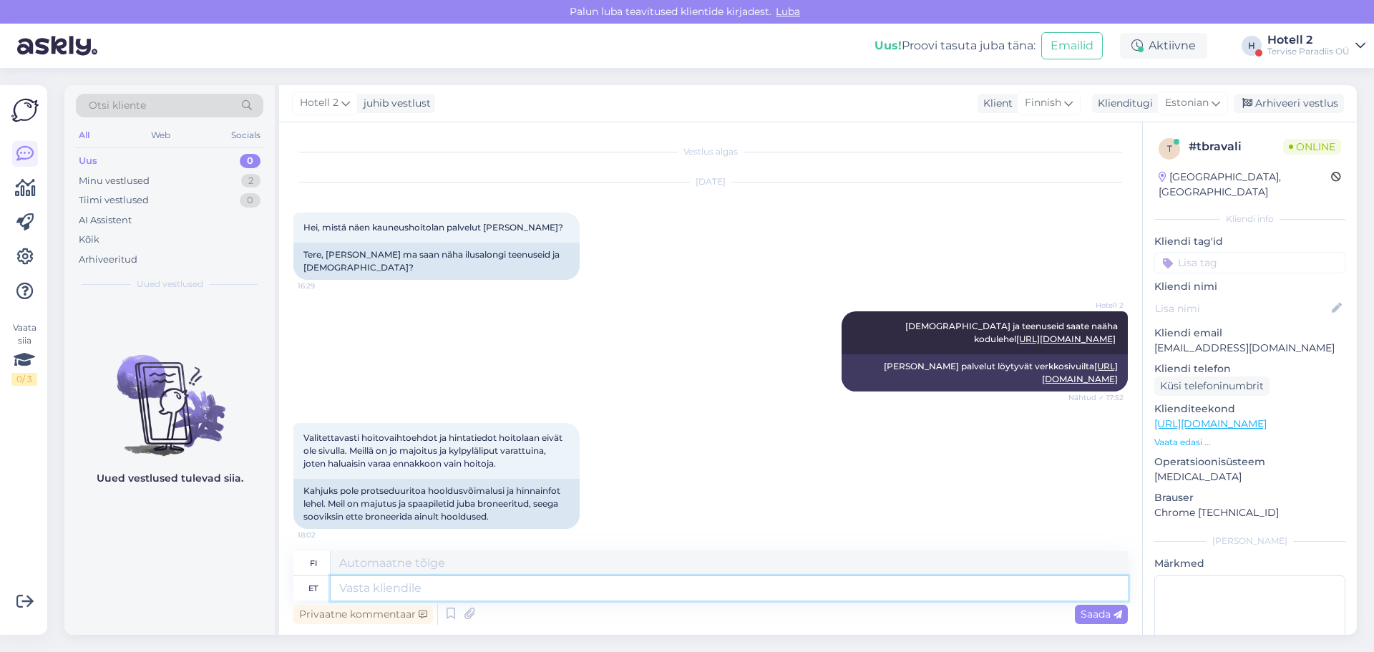
click at [374, 593] on textarea at bounding box center [729, 588] width 797 height 24
type textarea "Sellisel"
type textarea "Tällä tavalla"
type textarea "Sellisel juhul"
type textarea "Tässä tapauksessa"
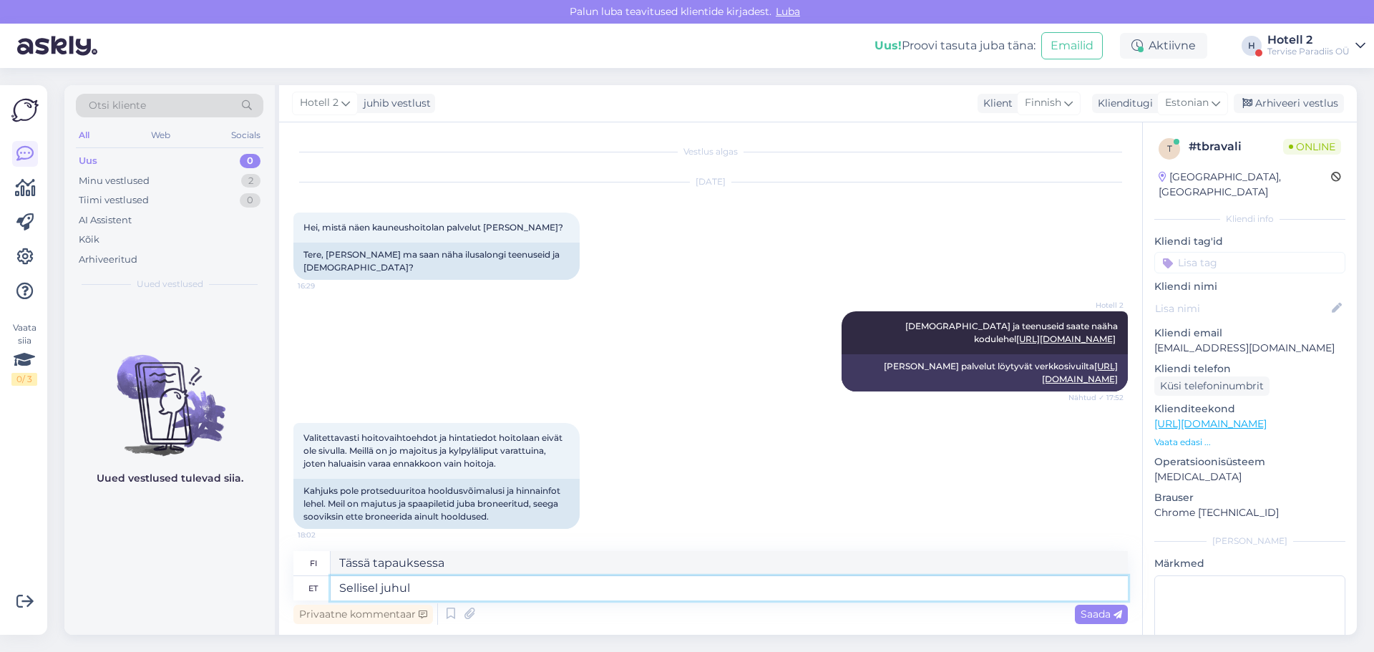
type textarea "Sellisel juhul h"
type textarea "Tässä tapauksessa h"
type textarea "Sellisel juhul"
type textarea "Tässä tapauksessa"
type textarea "Sellisel juhul kirjutage"
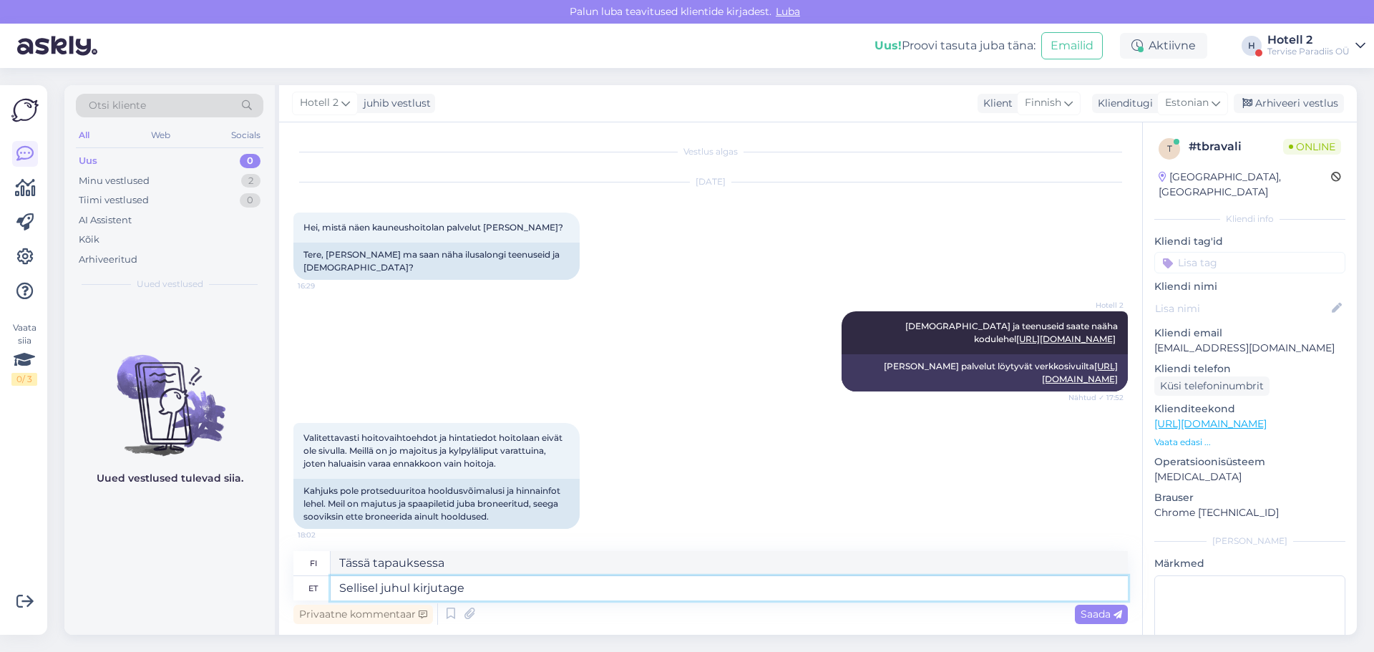
type textarea "Kirjoita tässä tapauksessa"
type textarea "Sellisel juhul kirjutage medic@spa.ee"
type textarea "Tässä tapauksessa kirjoita osoitteeseen medic@spa.ee"
type textarea "Sellisel juhul kirjutage medic@spa.ee või"
type textarea "Tässä tapauksessa kirjoita osoitteeseen medic@spa.ee tai"
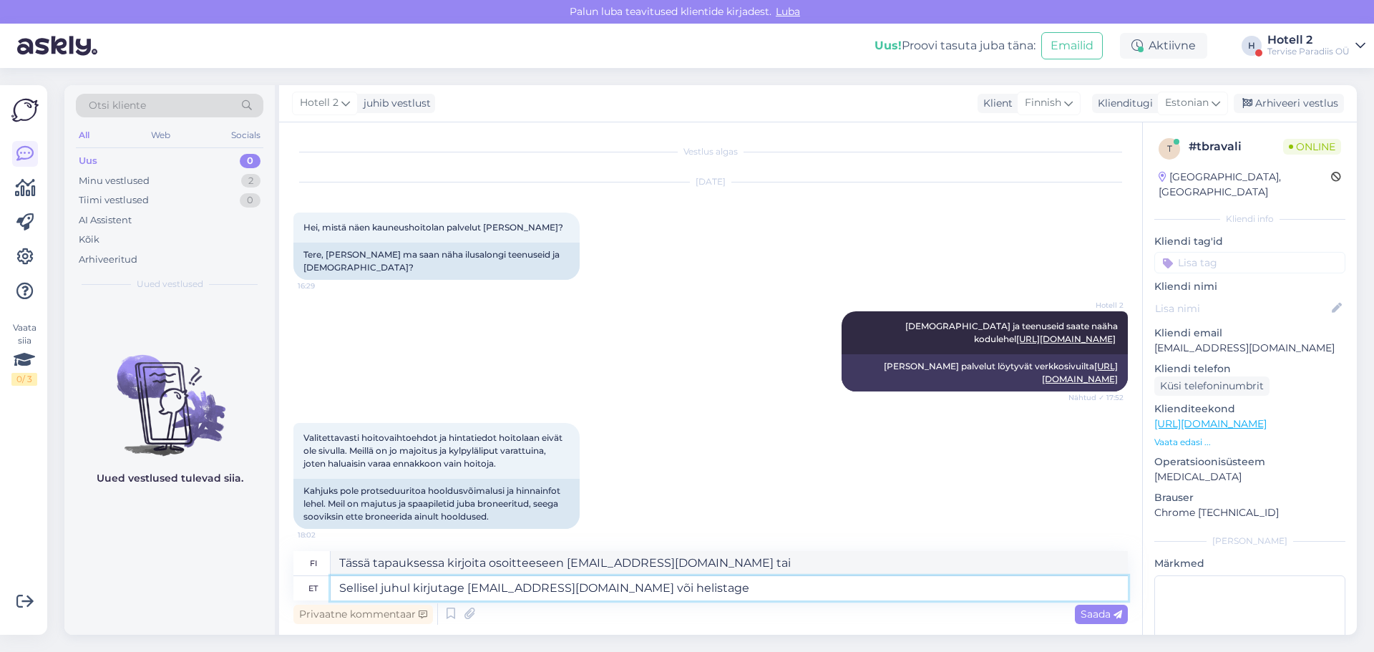
type textarea "Sellisel juhul kirjutage medic@spa.ee või helistage h"
type textarea "Tässä tapauksessa kirjoita osoitteeseen medic@spa.ee tai soita"
type textarea "Sellisel juhul kirjutage medic@spa.ee või helistage homme"
type textarea "Tässä tapauksessa kirjoita osoitteeseen medic@spa.ee tai soita huomenna."
type textarea "Sellisel juhul kirjutage medic@spa.ee või helistage homme 44"
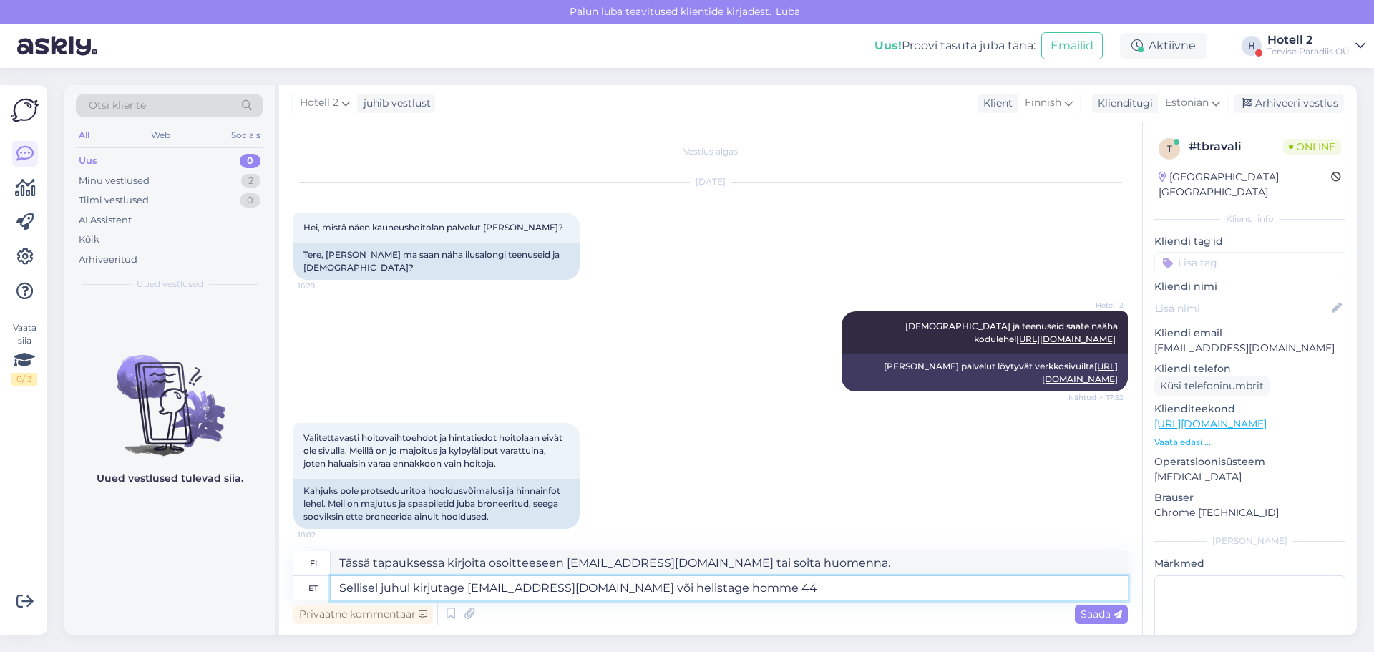
type textarea "Tässä tapauksessa kirjoita osoitteeseen medic@spa.ee tai soita huomenna numeroo…"
type textarea "Sellisel juhul kirjutage medic@spa.ee või helistage homme 44 79220"
type textarea "Tässä tapauksessa kirjoita osoitteeseen medic@spa.ee tai soita huomenna numeroo…"
type textarea "Sellisel juhul kirjutage medic@spa.ee või helistage homme 44 79220"
click at [1076, 611] on div "Saada" at bounding box center [1101, 614] width 53 height 19
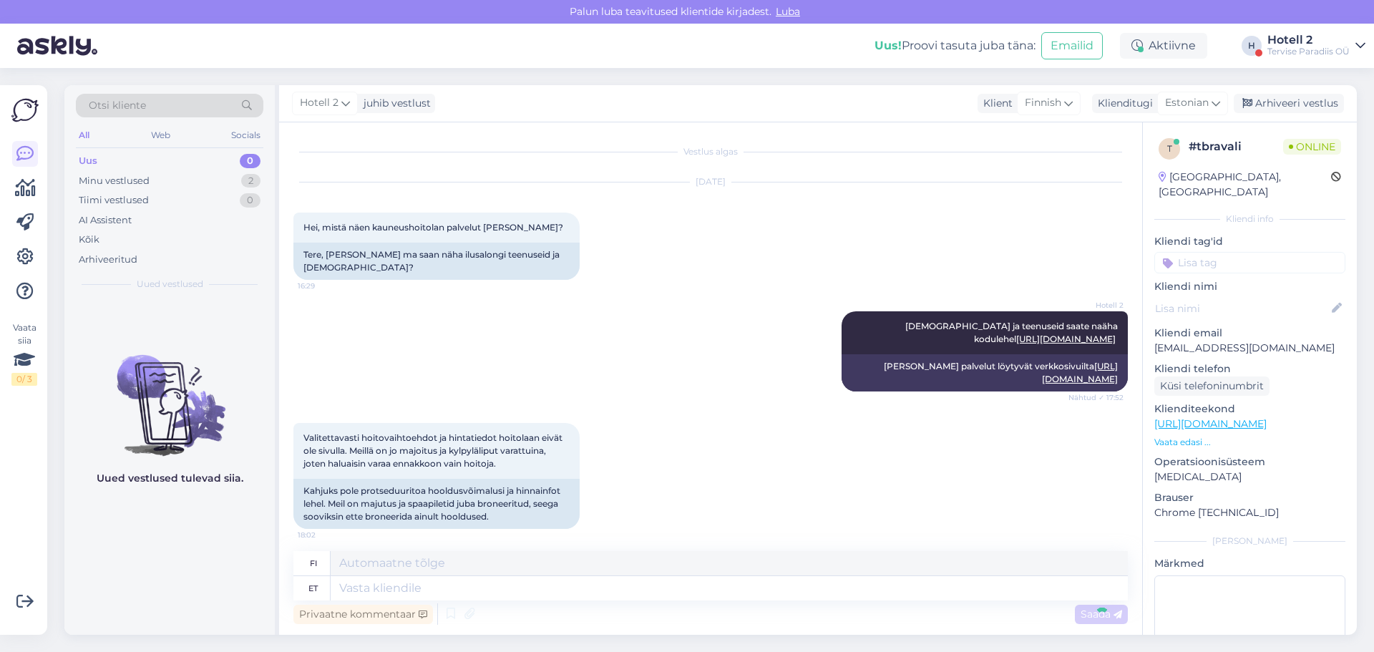
scroll to position [105, 0]
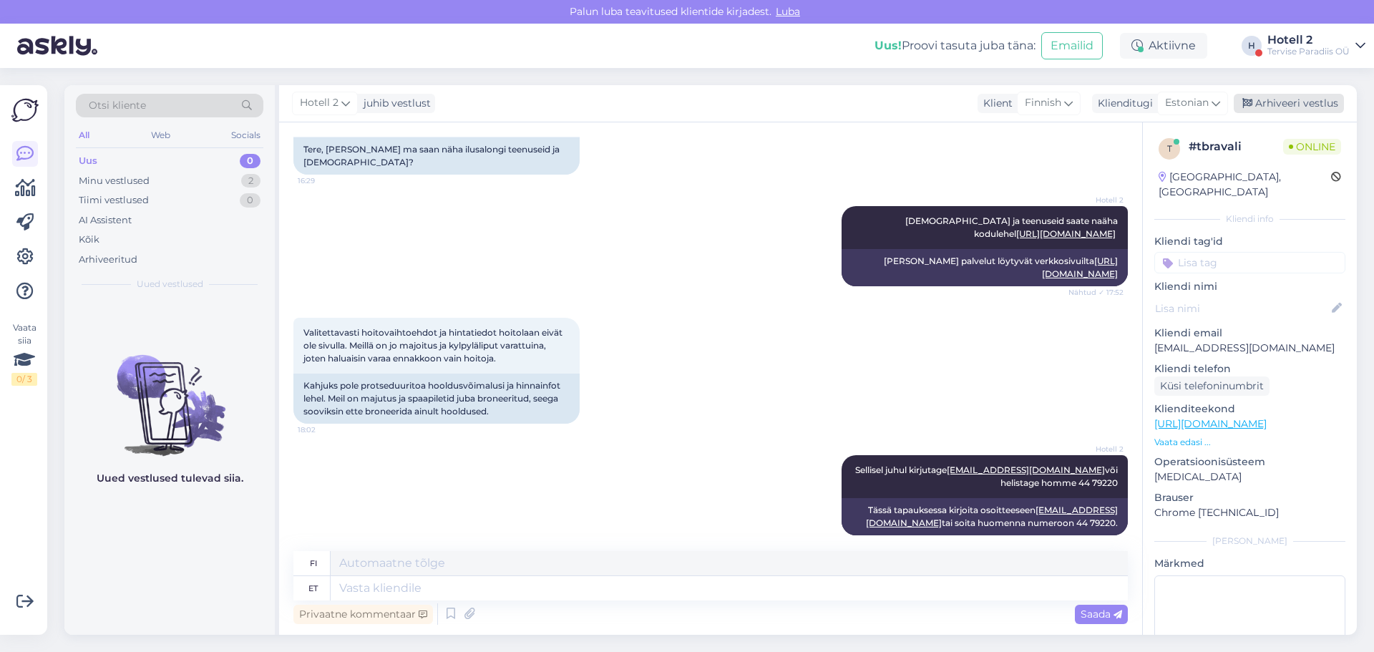
click at [1276, 102] on div "Arhiveeri vestlus" at bounding box center [1289, 103] width 110 height 19
